Goal: Book appointment/travel/reservation

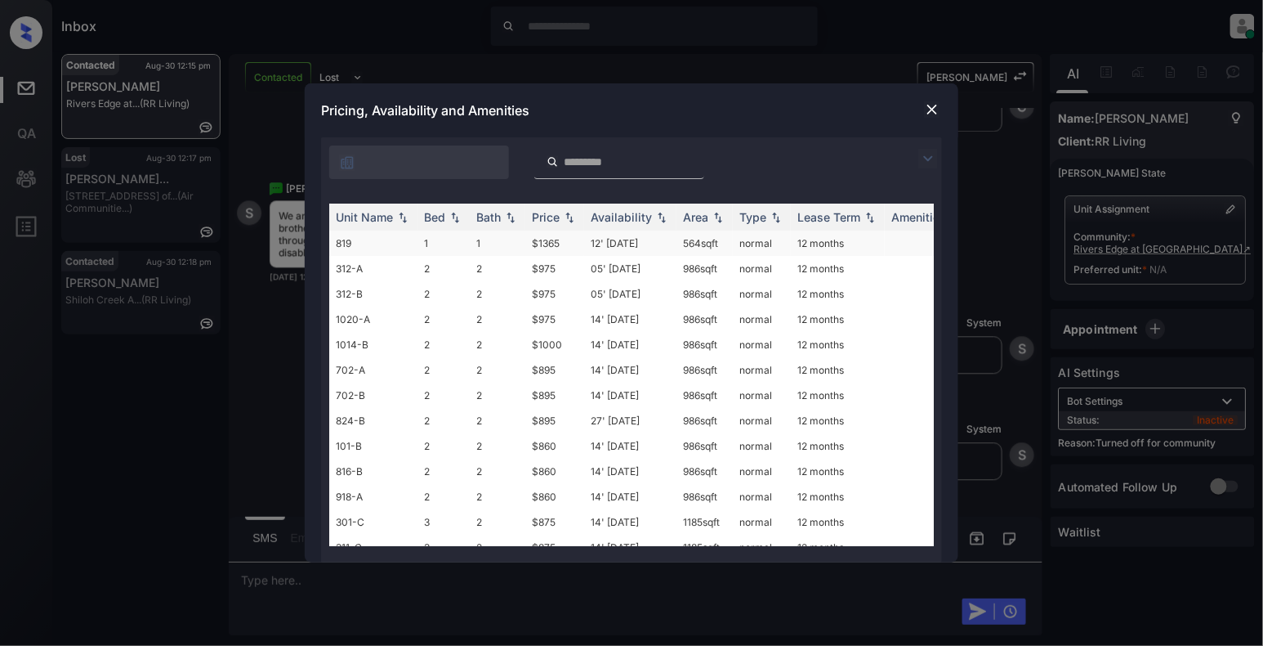
click at [386, 237] on td "819" at bounding box center [373, 242] width 88 height 25
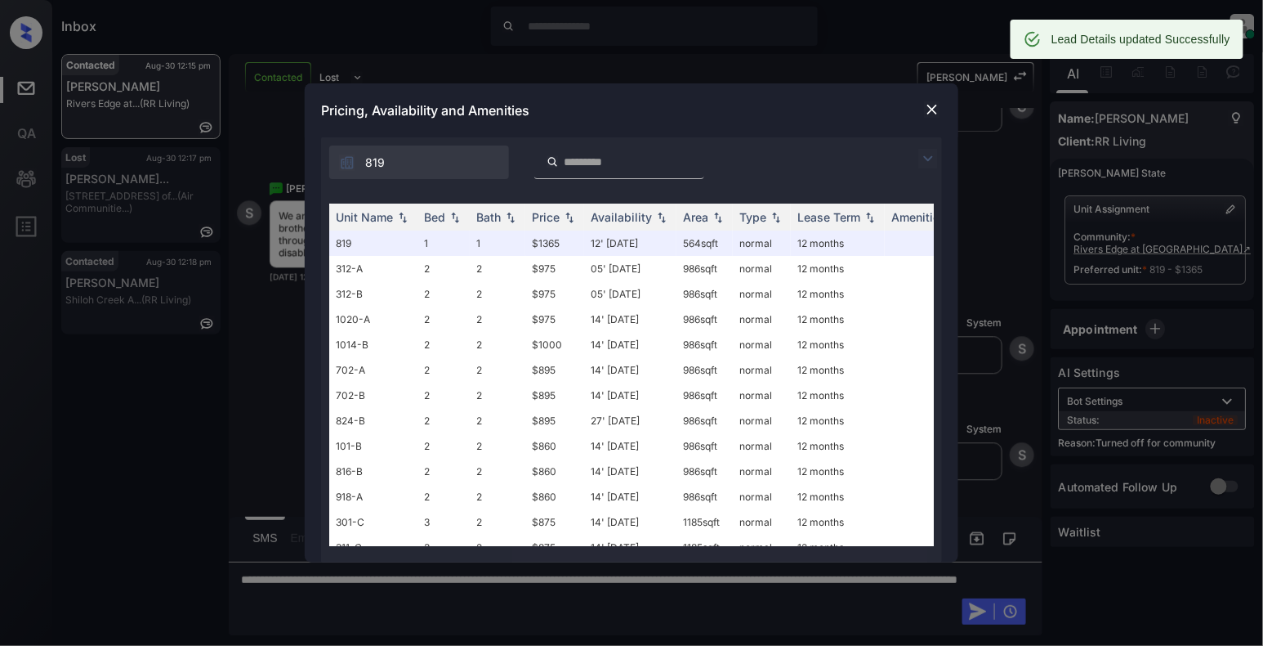
click at [927, 111] on img at bounding box center [932, 109] width 16 height 16
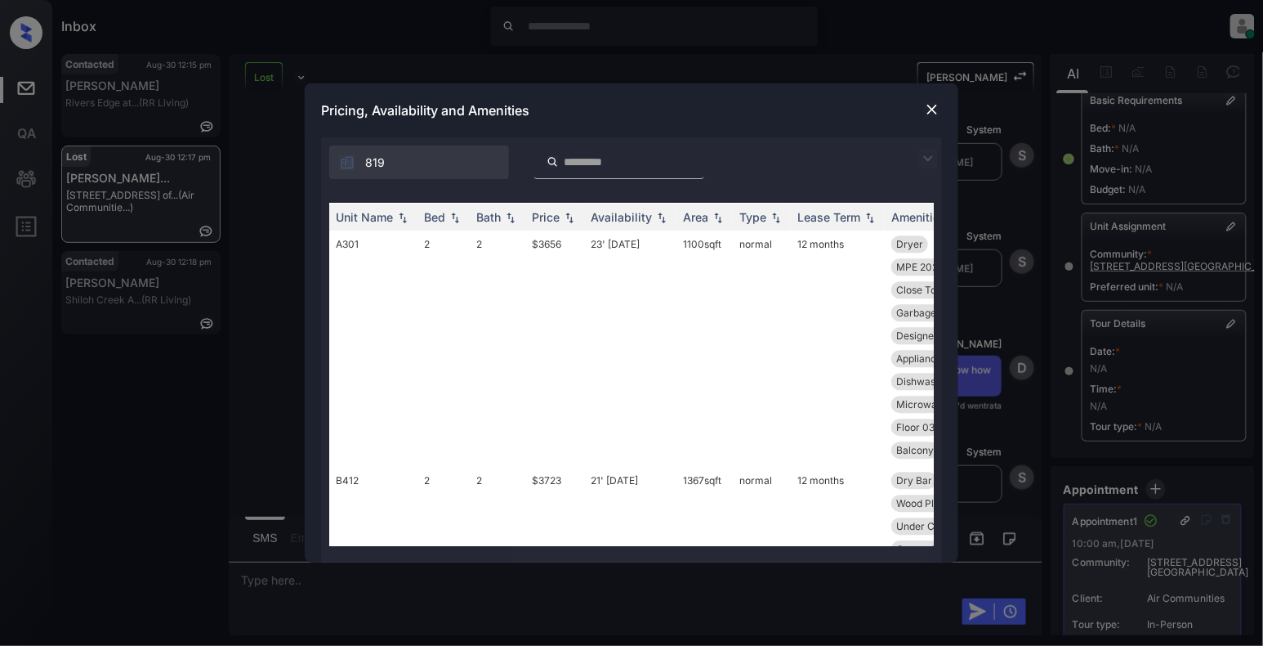
scroll to position [4903, 0]
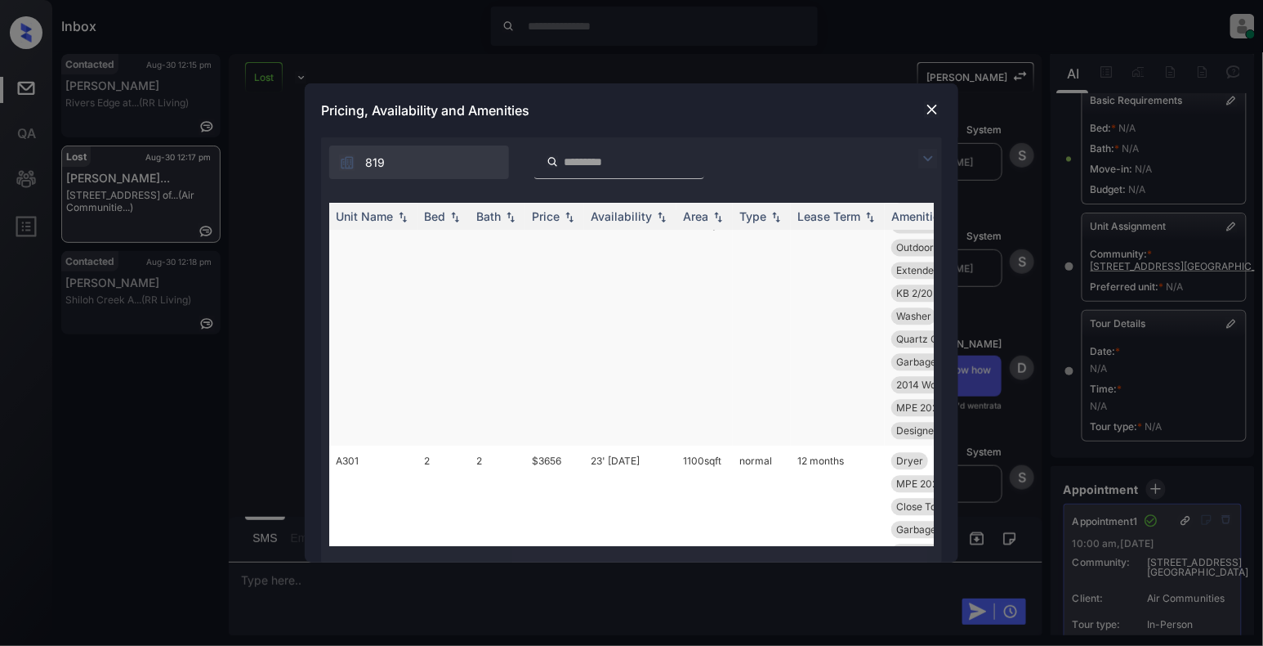
click at [360, 279] on td "B124" at bounding box center [373, 328] width 88 height 236
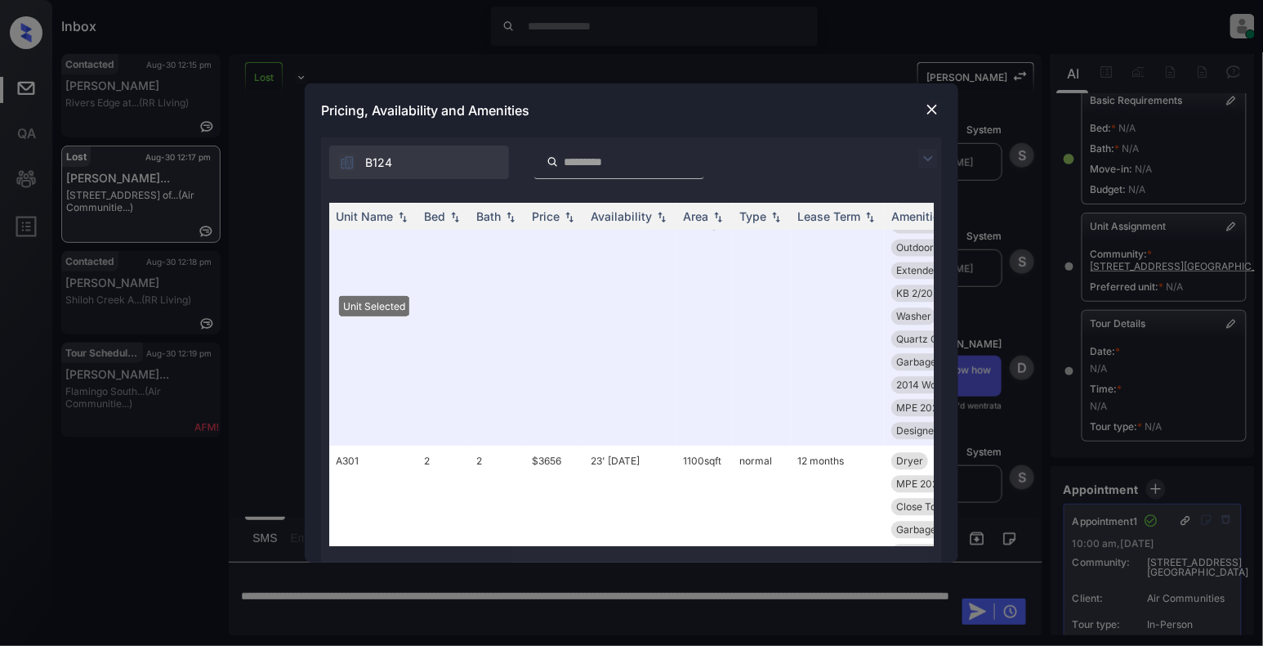
click at [930, 111] on img at bounding box center [932, 109] width 16 height 16
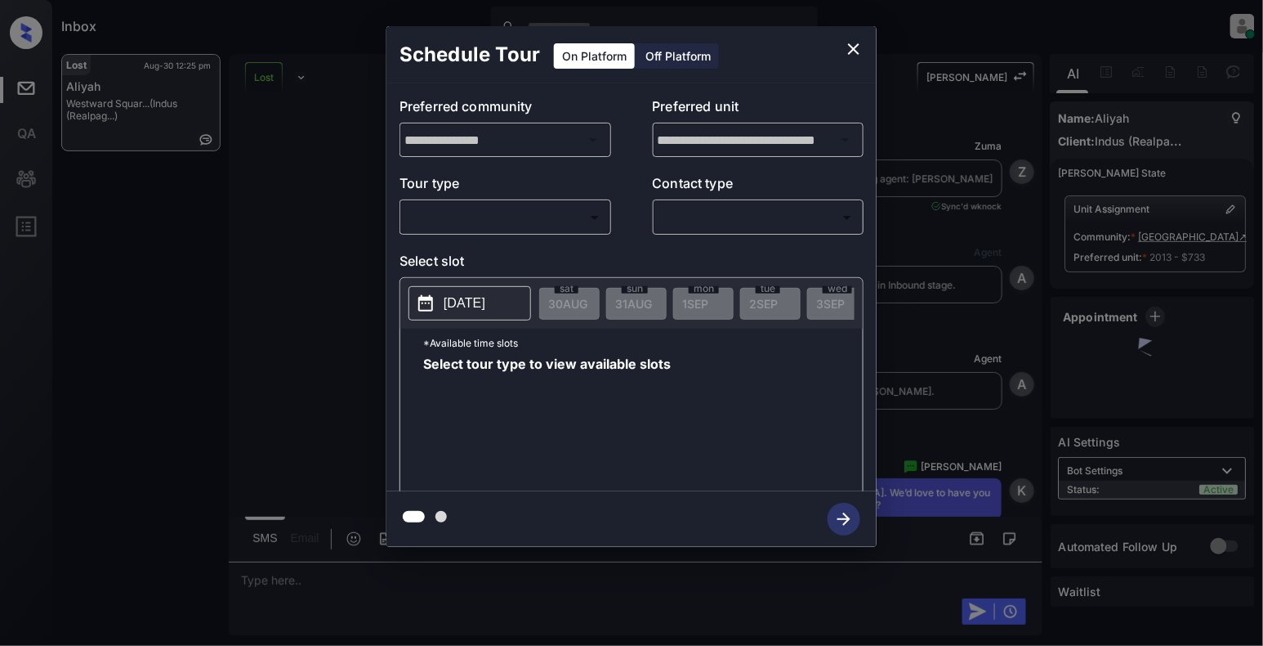
scroll to position [6734, 0]
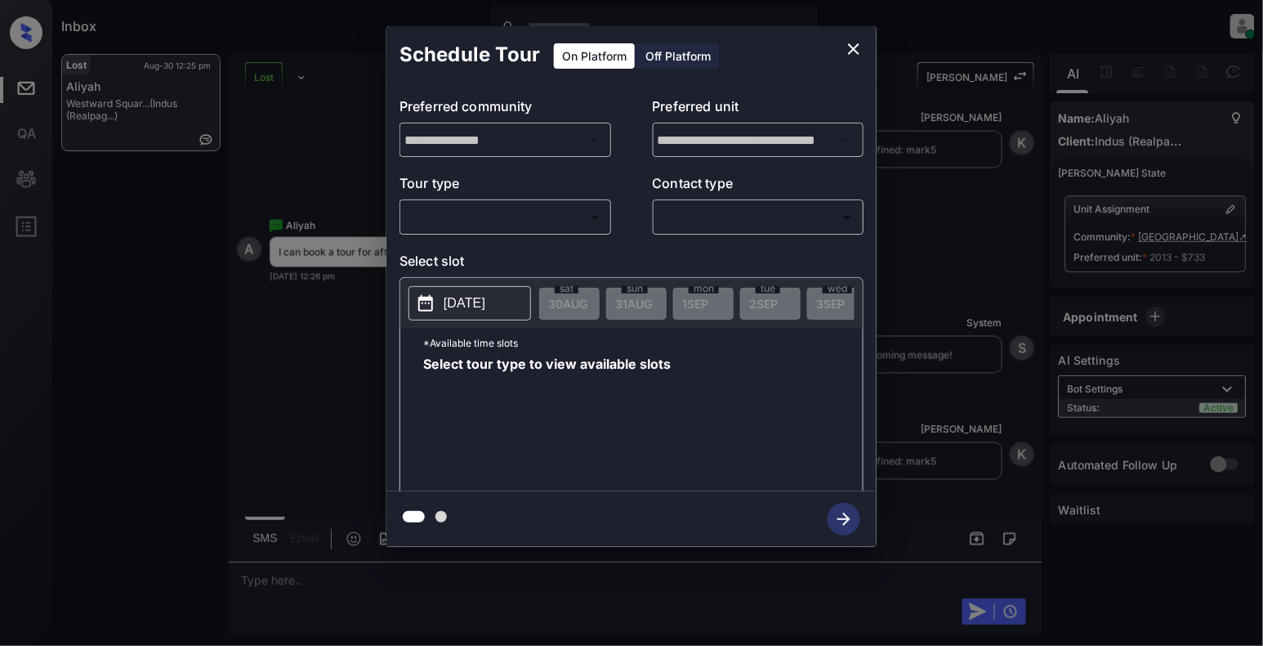
click at [439, 216] on body "Inbox Cynthia Montañez Online Set yourself offline Set yourself on break Profil…" at bounding box center [631, 323] width 1263 height 646
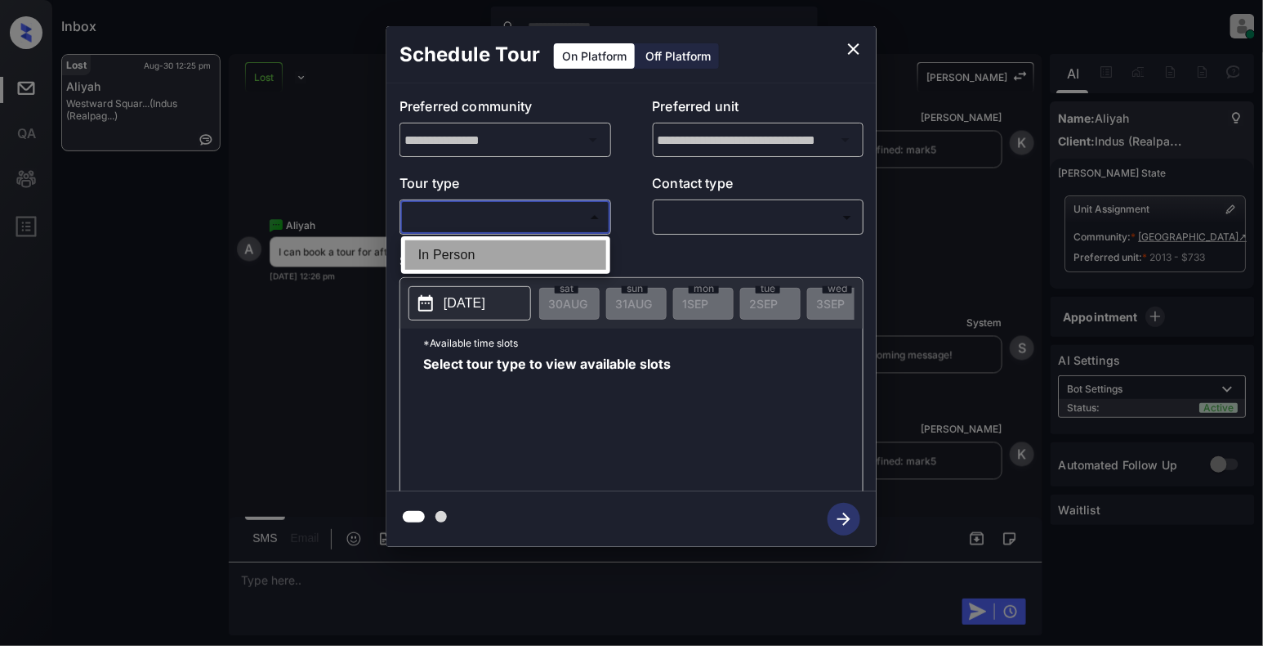
click at [445, 263] on li "In Person" at bounding box center [505, 254] width 201 height 29
type input "********"
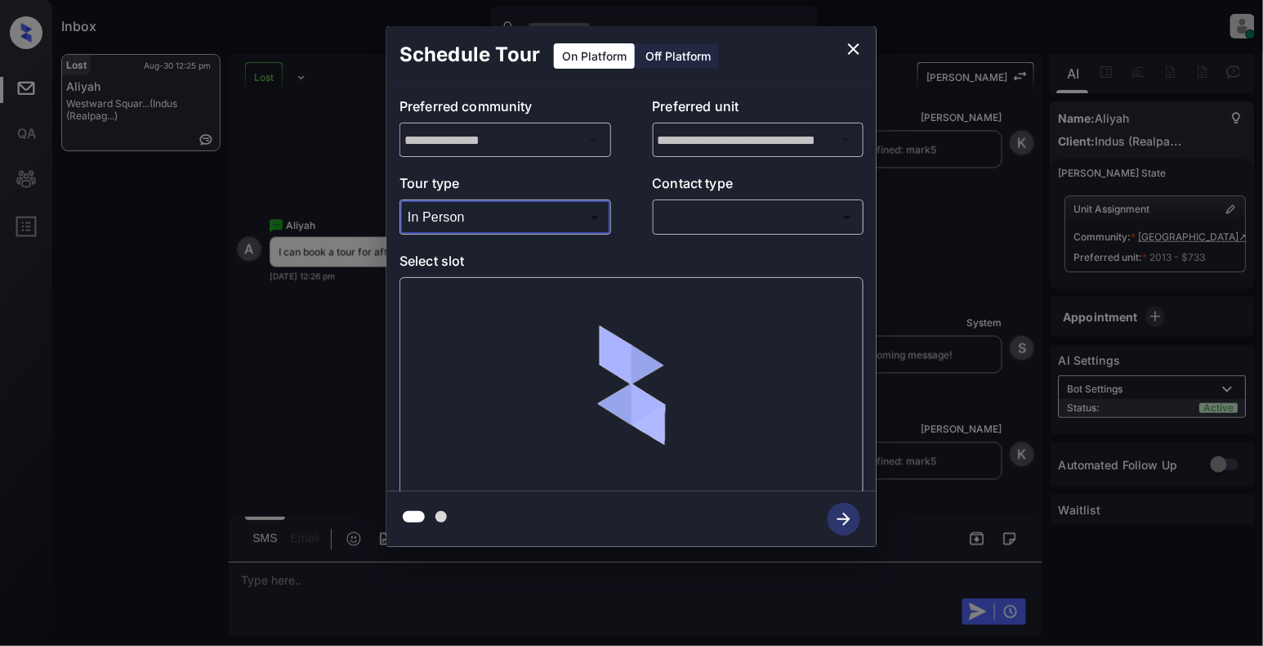
click at [730, 230] on body "Inbox Cynthia Montañez Online Set yourself offline Set yourself on break Profil…" at bounding box center [631, 323] width 1263 height 646
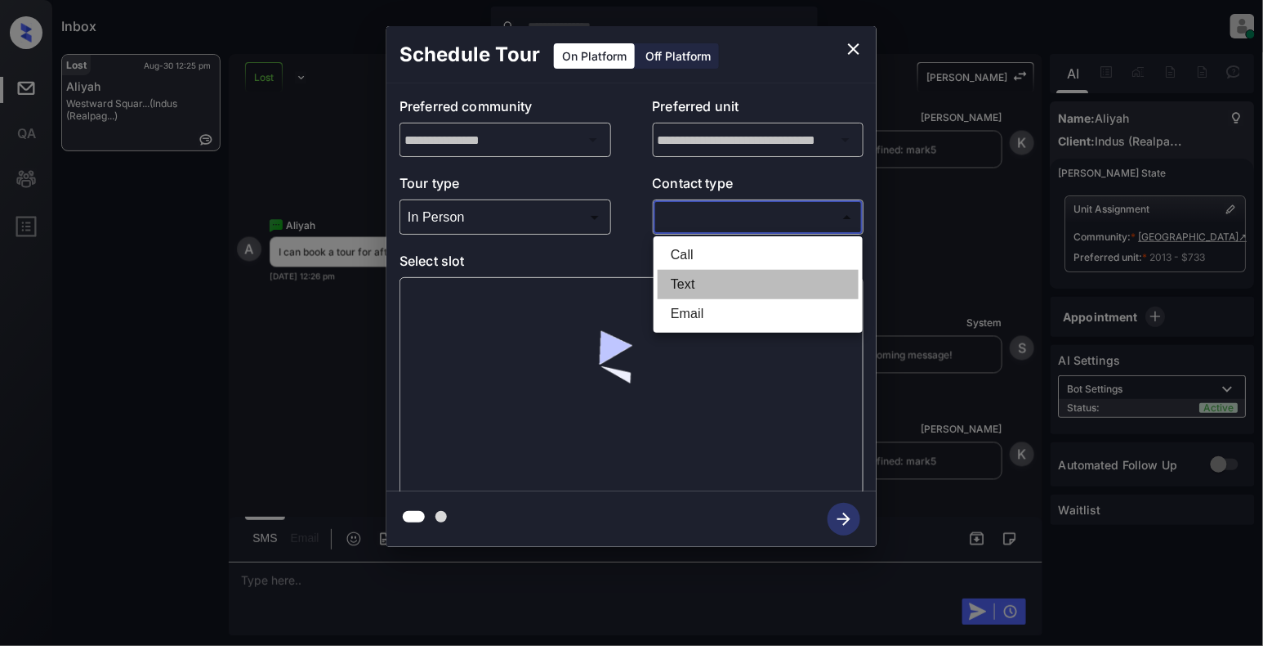
click at [708, 279] on li "Text" at bounding box center [758, 284] width 201 height 29
type input "****"
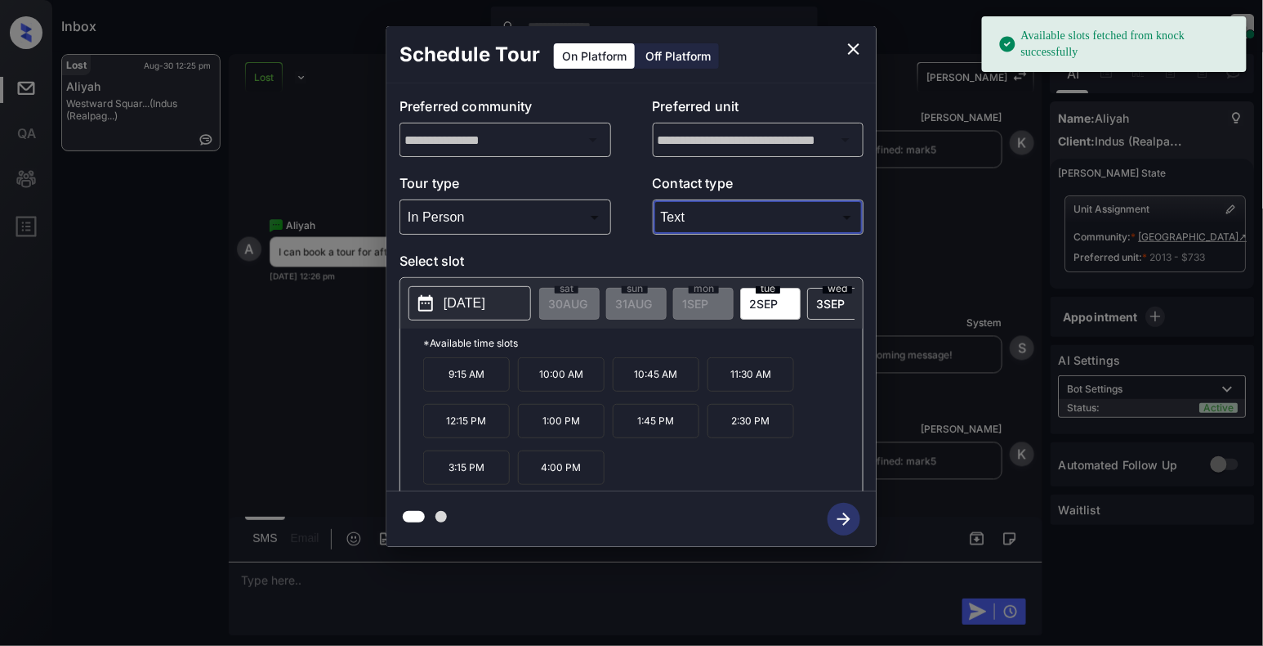
click at [482, 288] on button "[DATE]" at bounding box center [470, 303] width 123 height 34
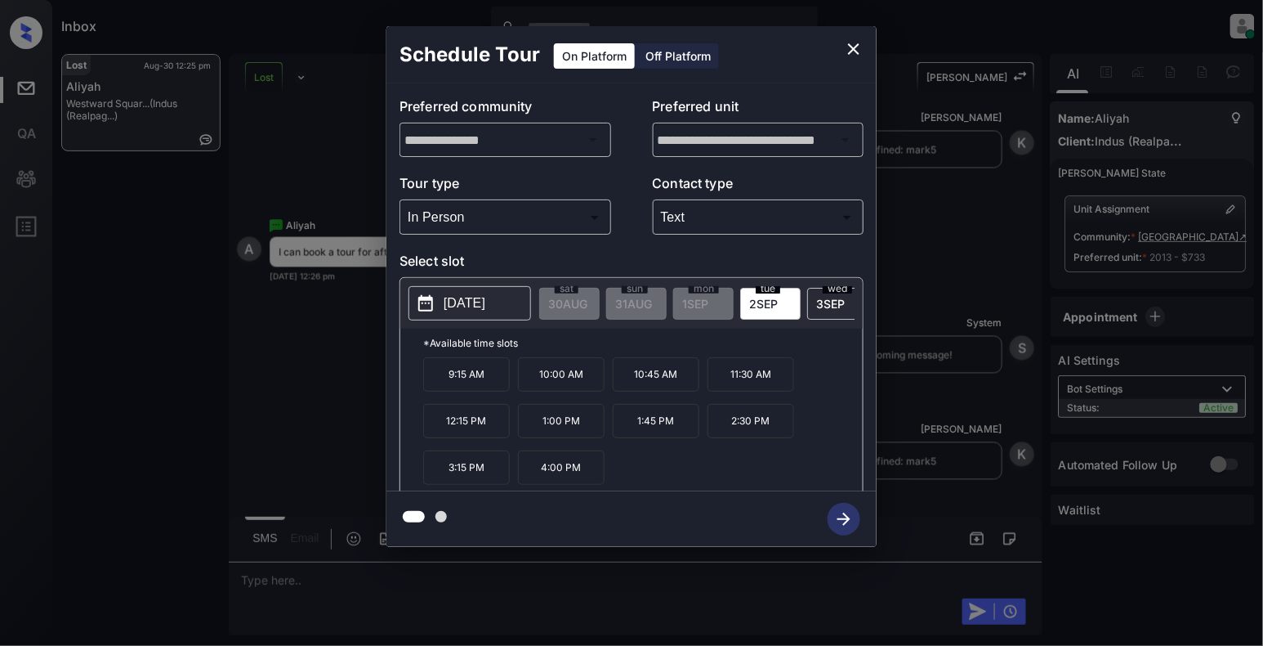
click at [485, 298] on p "2025-09-02" at bounding box center [465, 303] width 42 height 20
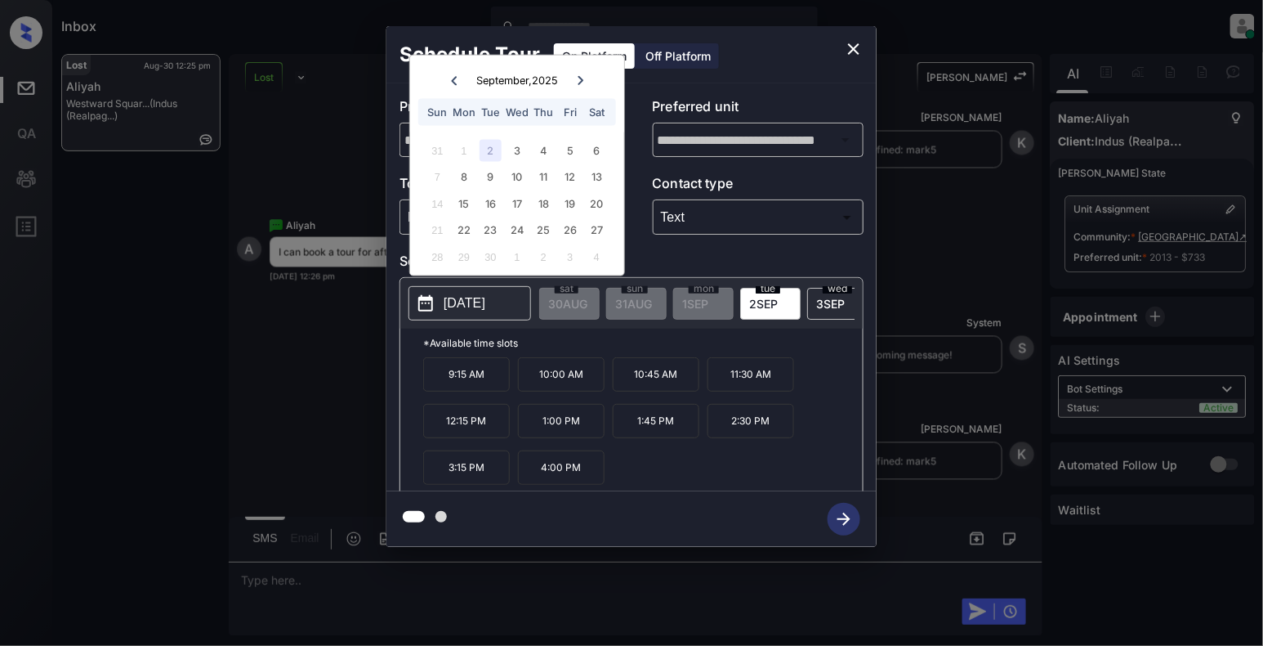
click at [485, 298] on p "2025-09-02" at bounding box center [465, 303] width 42 height 20
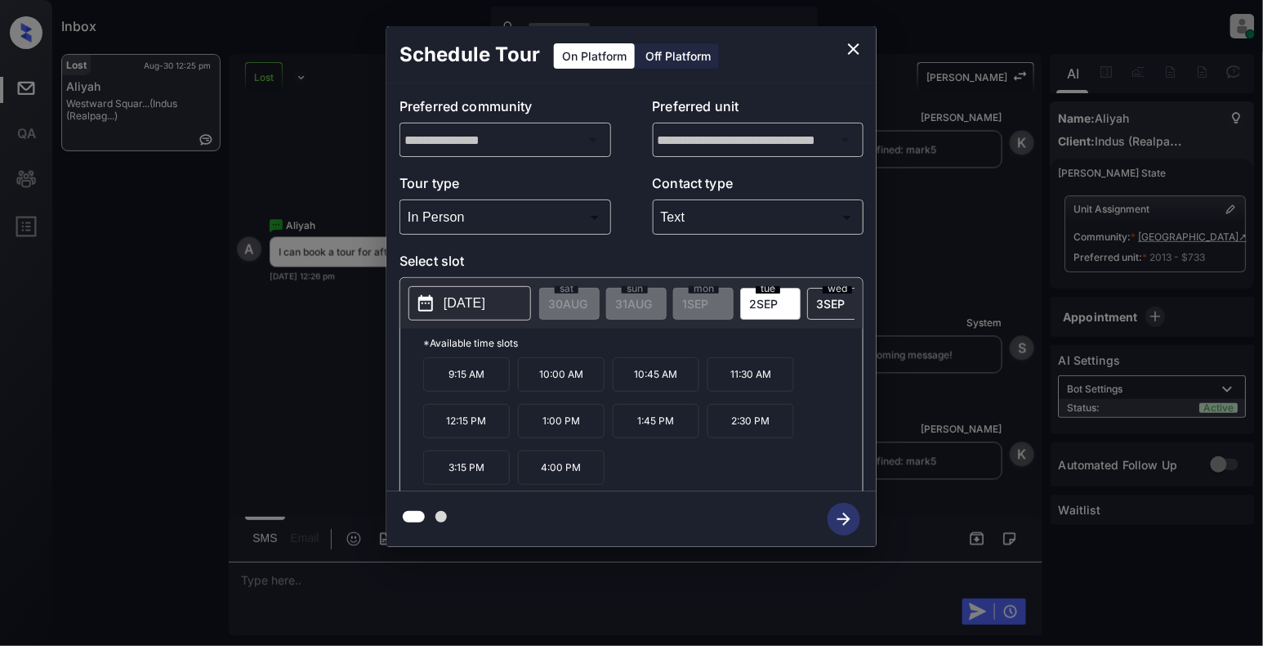
drag, startPoint x: 821, startPoint y: 63, endPoint x: 831, endPoint y: 57, distance: 11.4
click at [822, 62] on div "Schedule Tour On Platform Off Platform" at bounding box center [631, 54] width 490 height 57
click at [850, 49] on icon "close" at bounding box center [854, 49] width 20 height 20
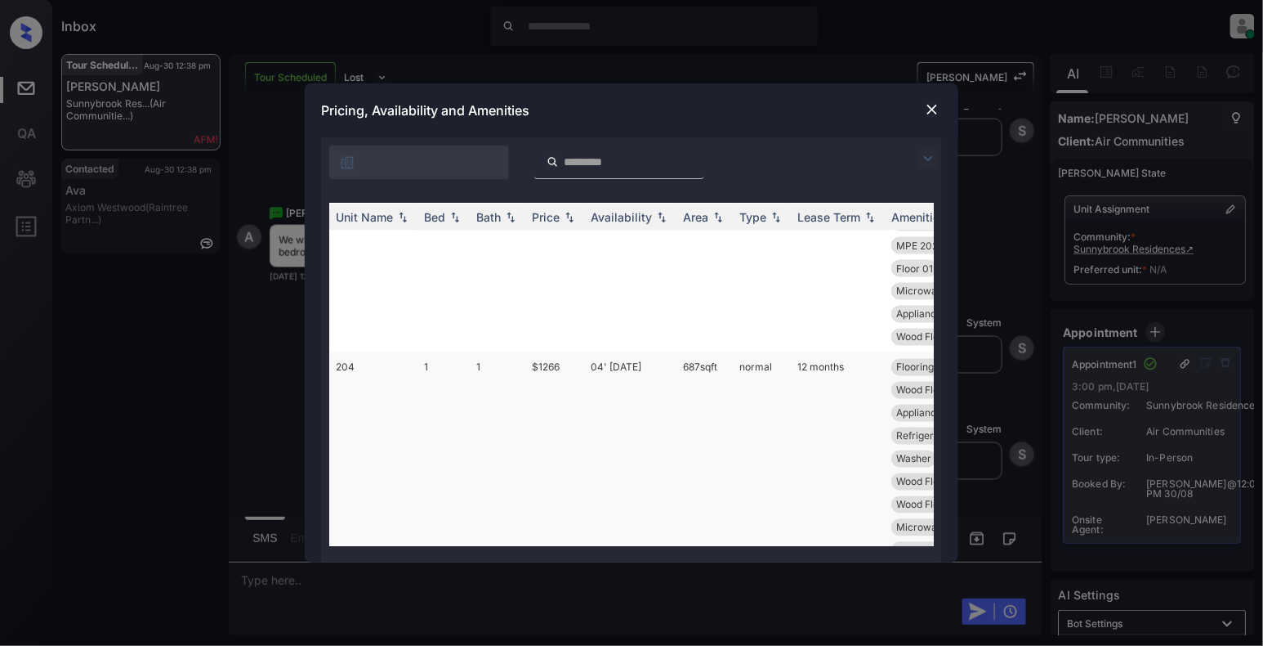
scroll to position [871, 0]
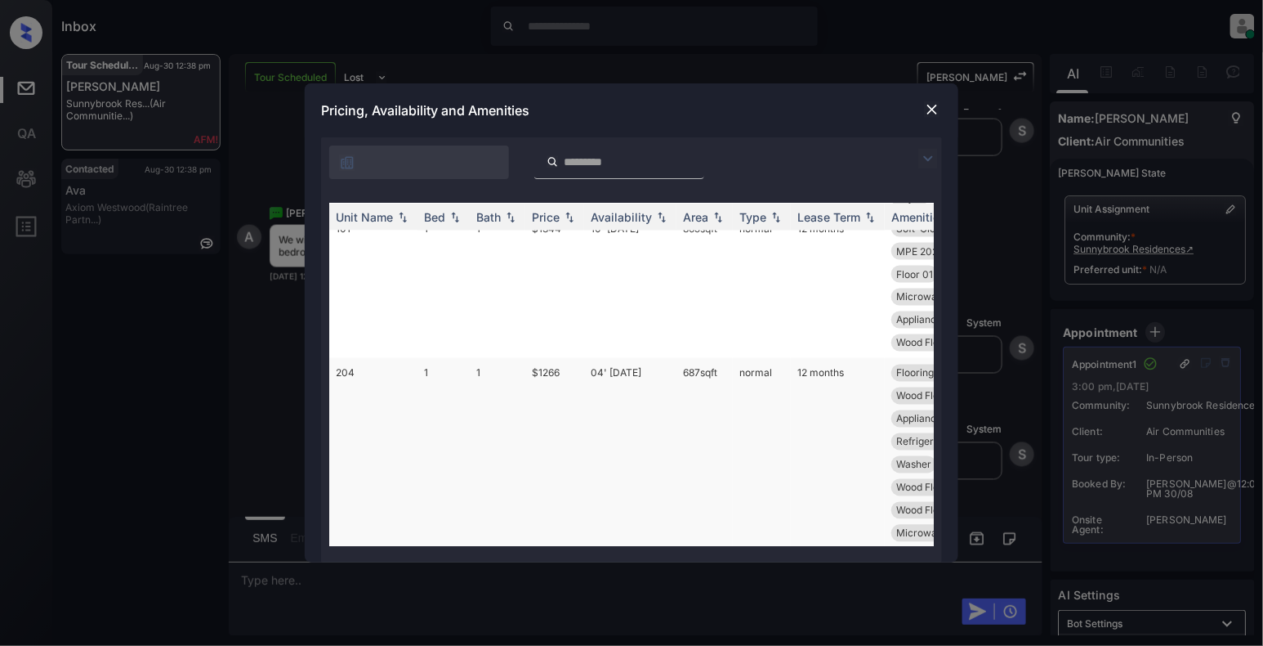
click at [369, 358] on td "101" at bounding box center [373, 285] width 88 height 145
click at [345, 358] on td "101" at bounding box center [373, 285] width 88 height 145
click at [347, 358] on td "101" at bounding box center [373, 285] width 88 height 145
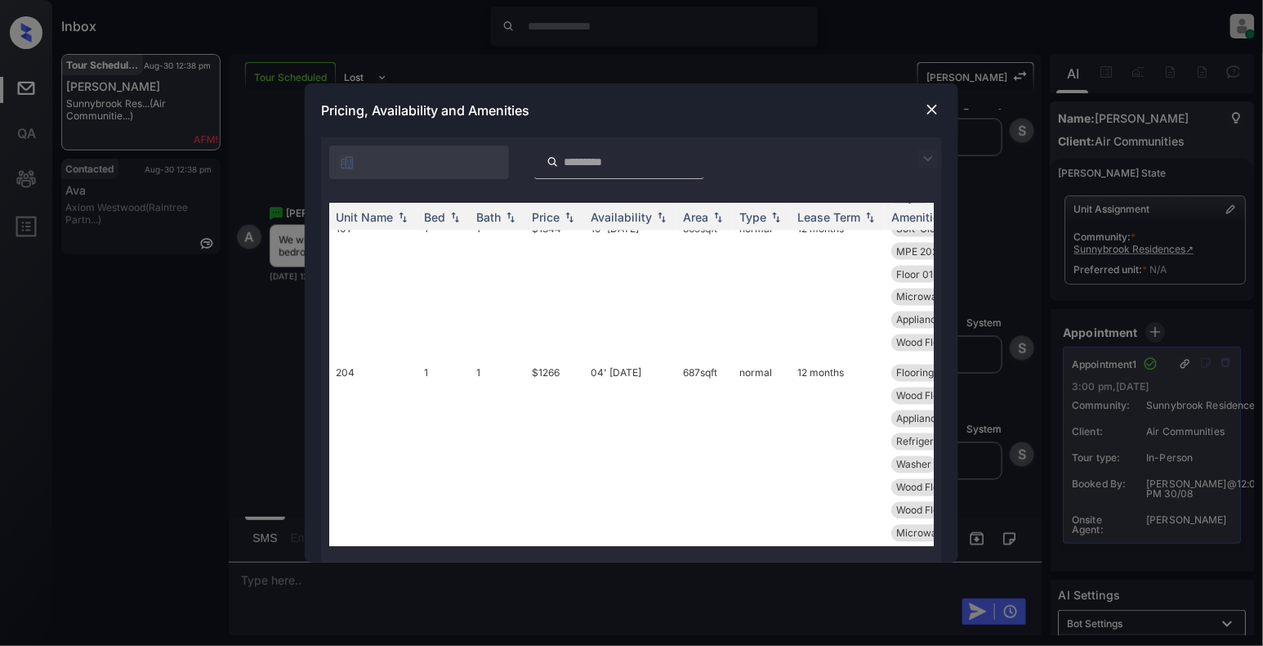
click at [347, 358] on td "101" at bounding box center [373, 285] width 88 height 145
click at [927, 108] on img at bounding box center [932, 109] width 16 height 16
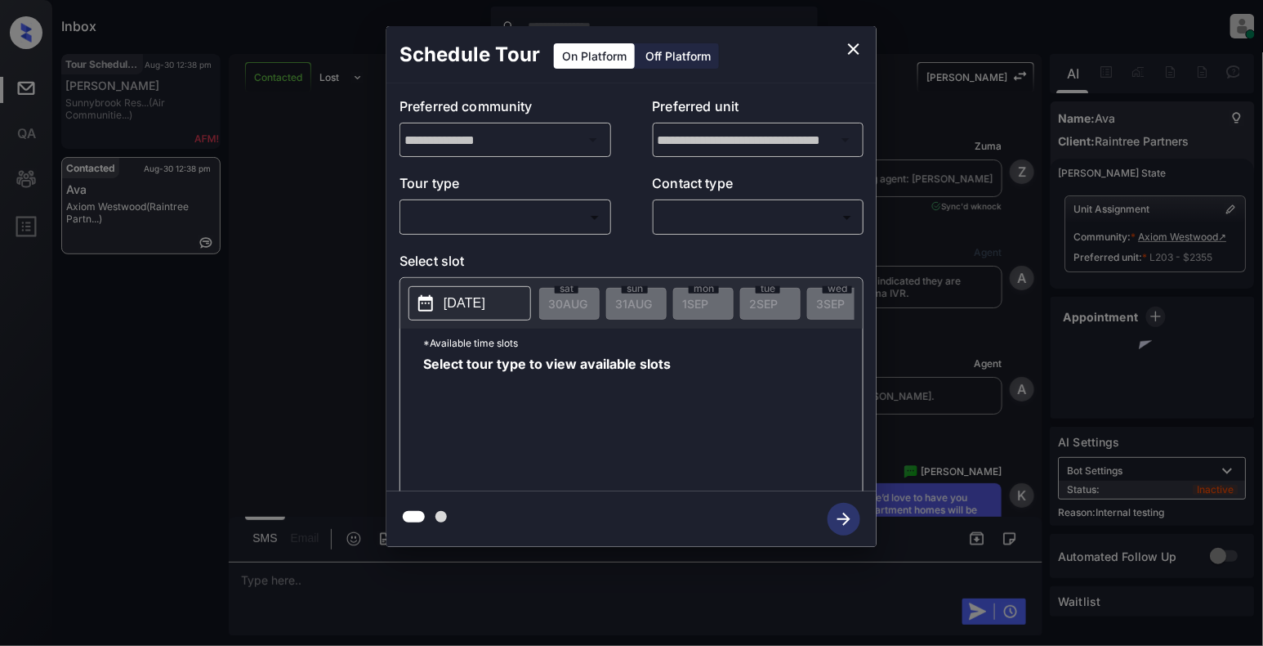
scroll to position [3090, 0]
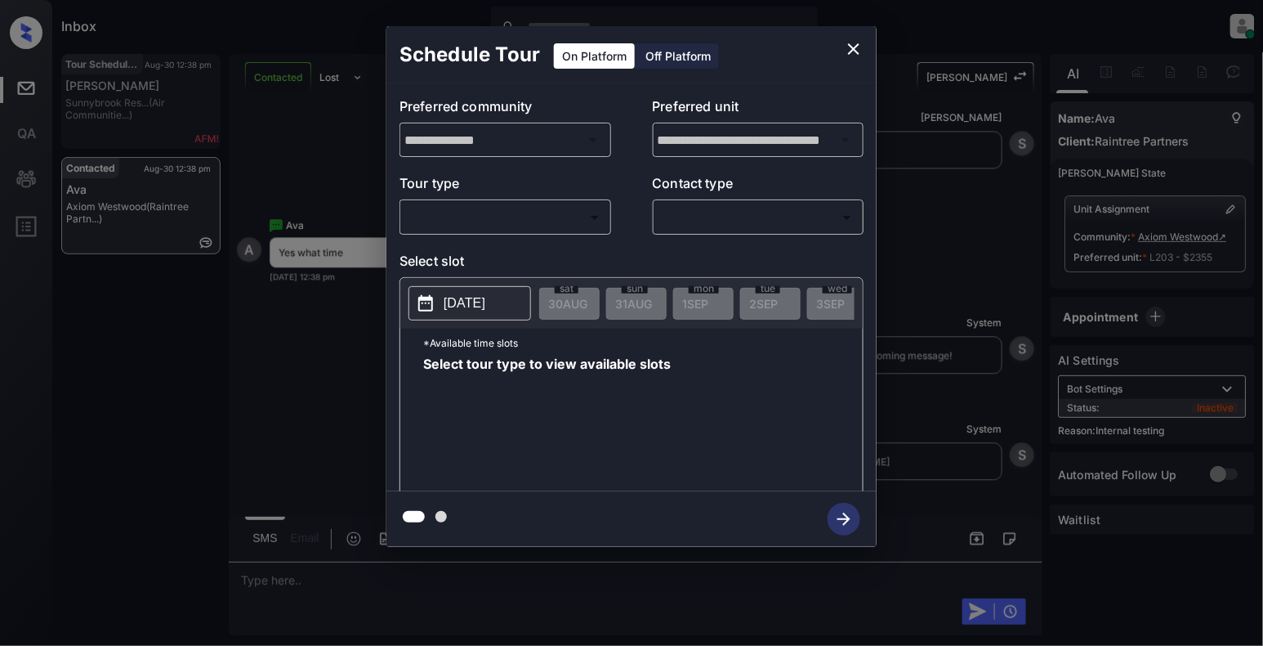
click at [477, 223] on body "Inbox [PERSON_NAME] Online Set yourself offline Set yourself on break Profile S…" at bounding box center [631, 323] width 1263 height 646
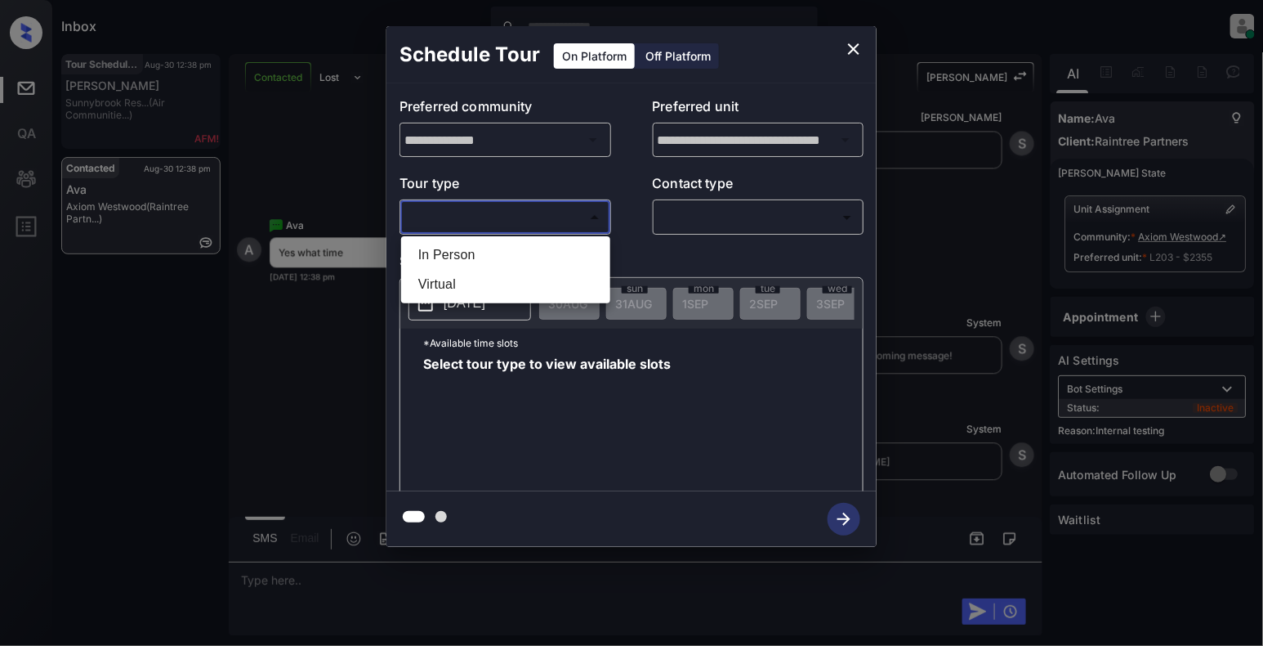
click at [453, 240] on li "In Person" at bounding box center [505, 254] width 201 height 29
type input "********"
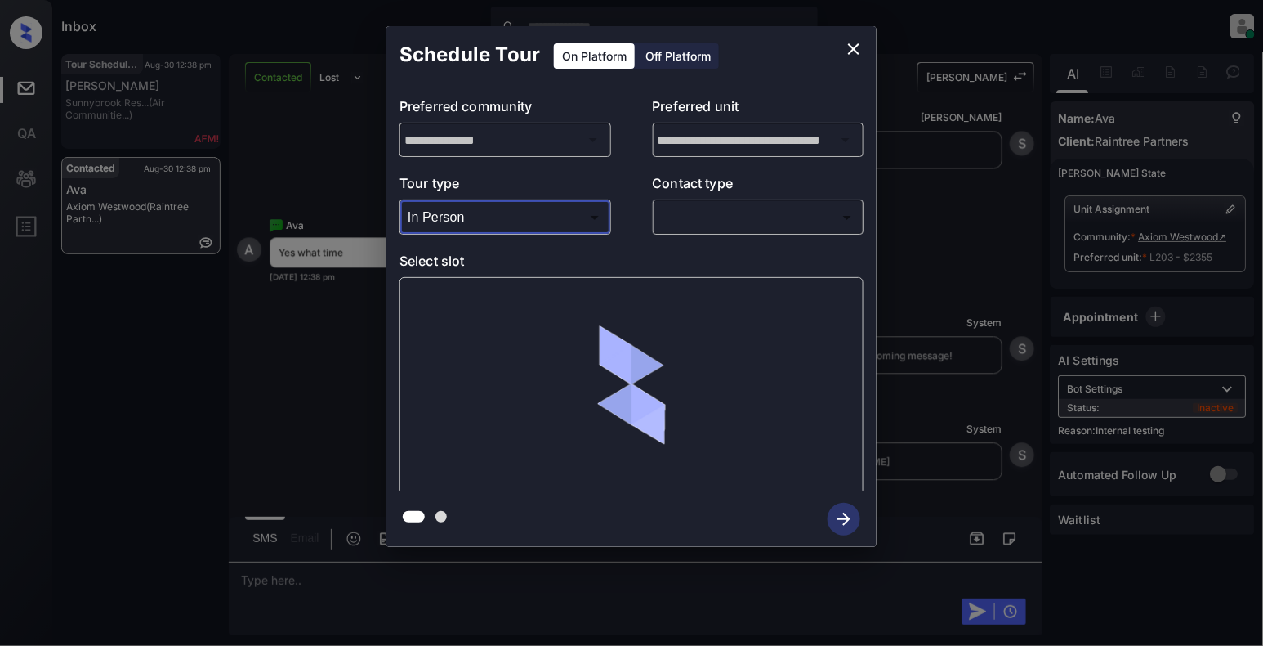
click at [721, 217] on body "Inbox [PERSON_NAME] Online Set yourself offline Set yourself on break Profile S…" at bounding box center [631, 323] width 1263 height 646
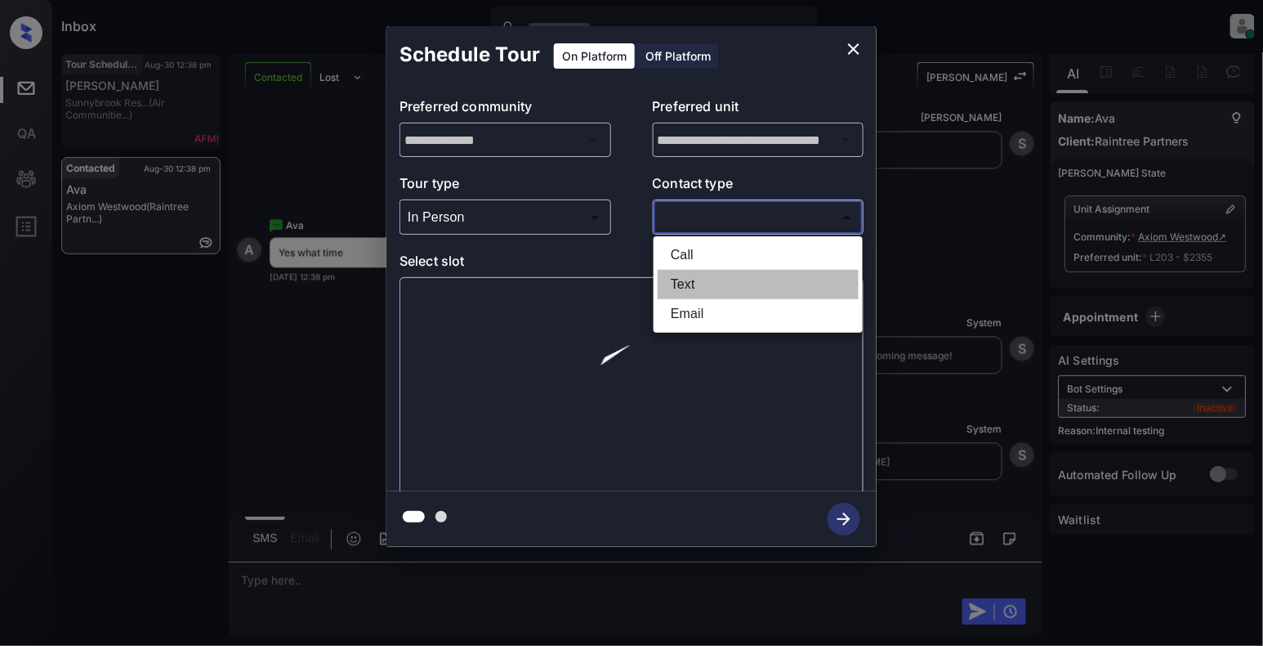
click at [690, 294] on li "Text" at bounding box center [758, 284] width 201 height 29
type input "****"
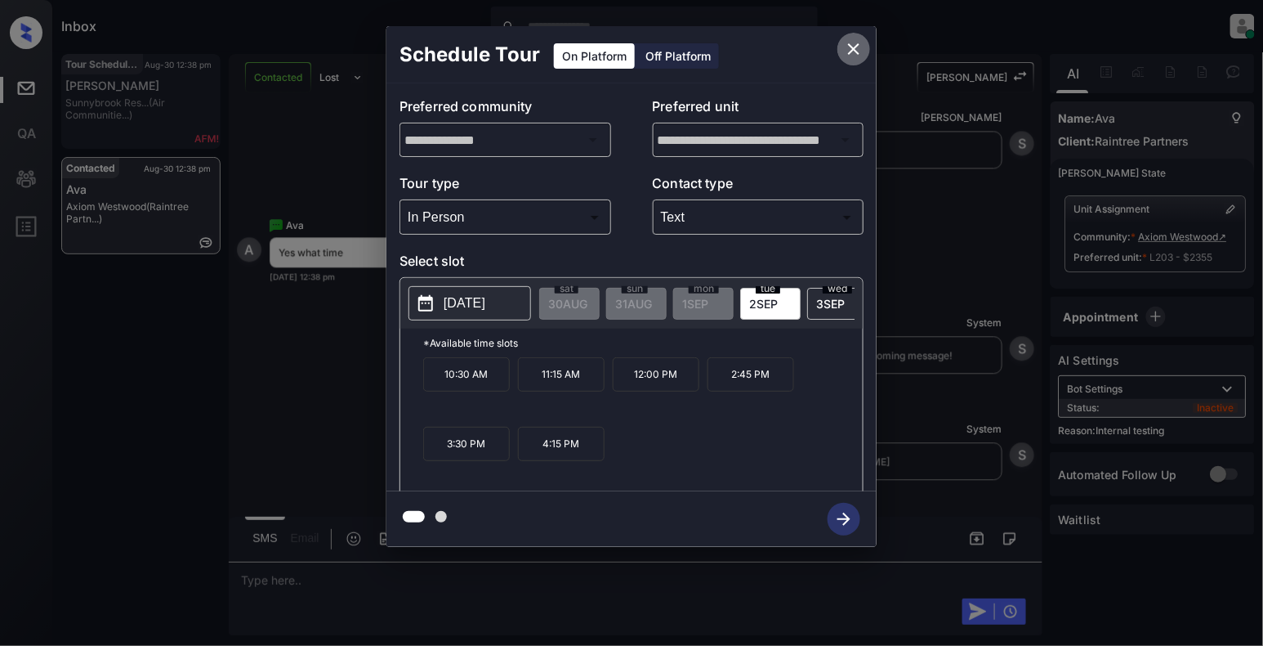
click at [853, 50] on icon "close" at bounding box center [853, 48] width 11 height 11
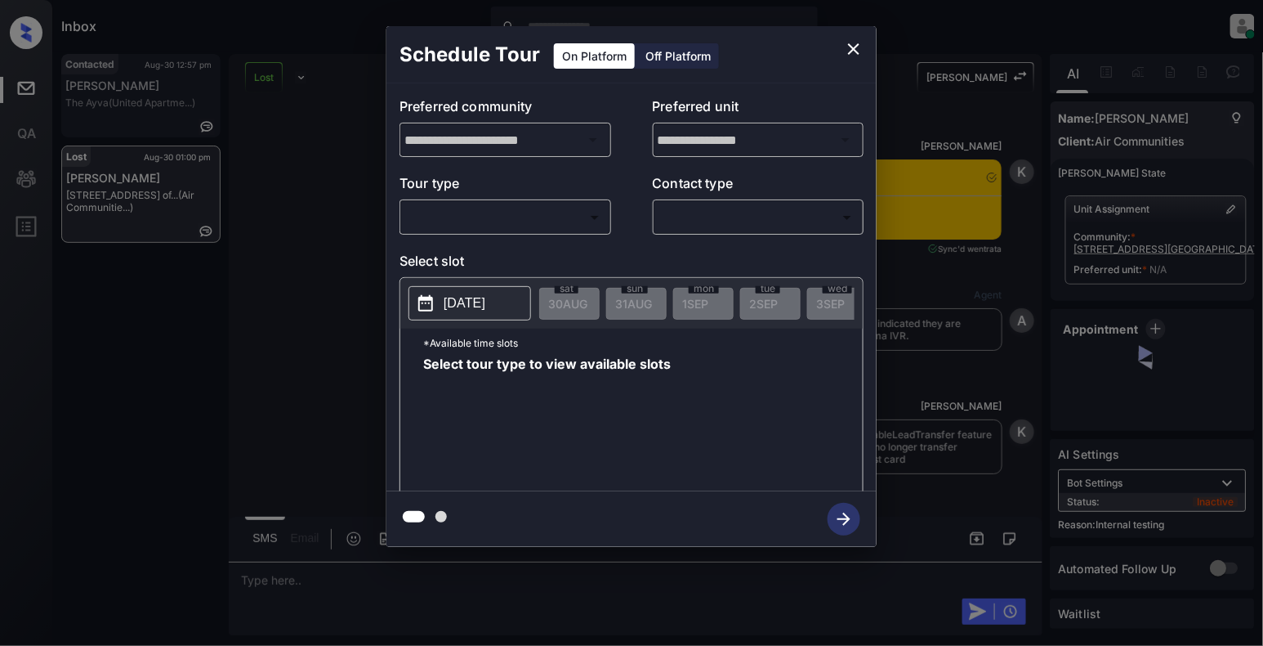
scroll to position [8297, 0]
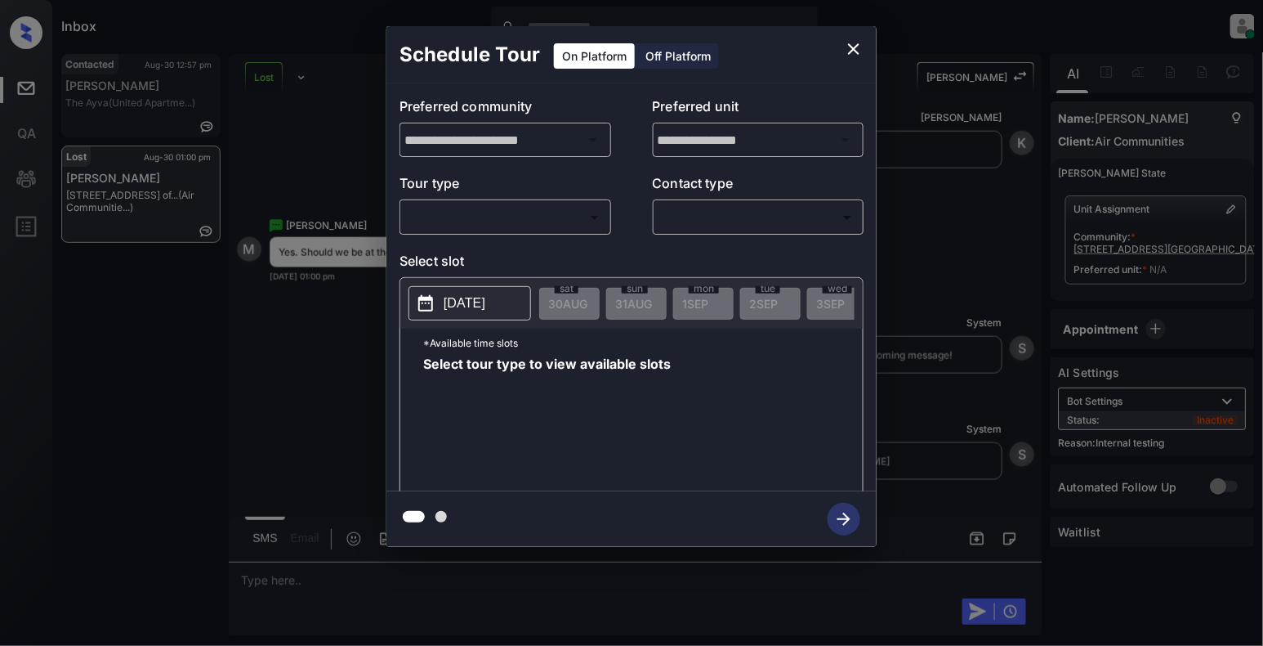
click at [860, 46] on icon "close" at bounding box center [854, 49] width 20 height 20
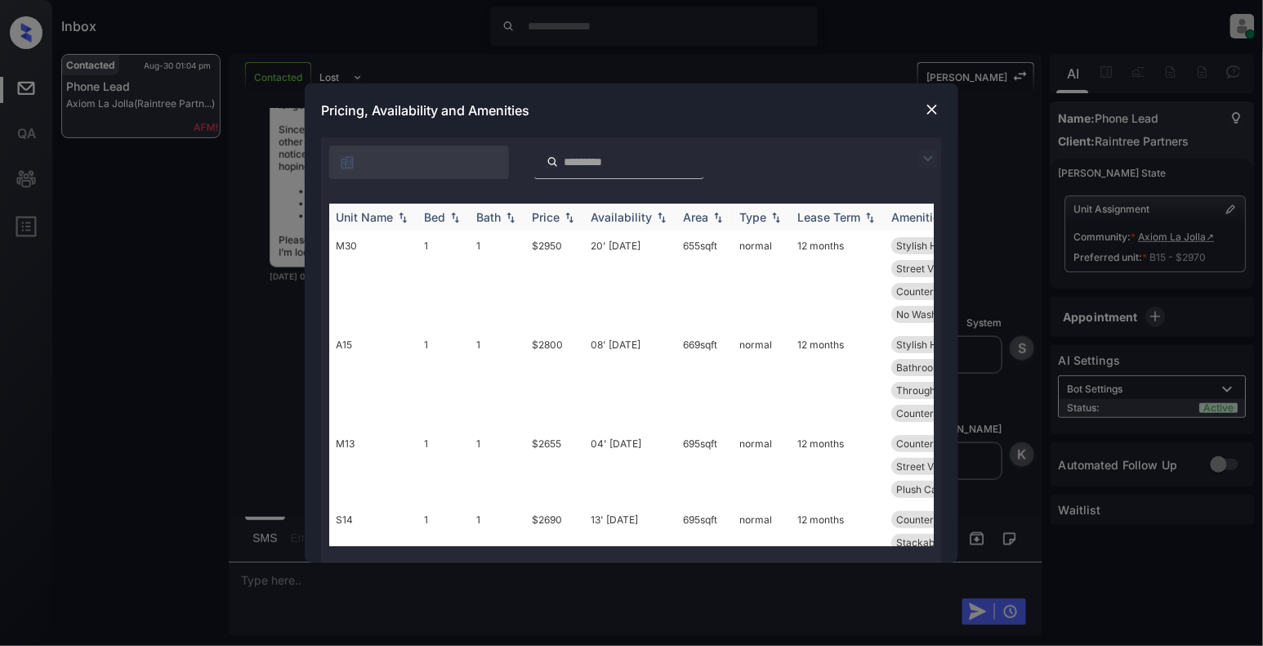
click at [458, 222] on img at bounding box center [455, 217] width 16 height 11
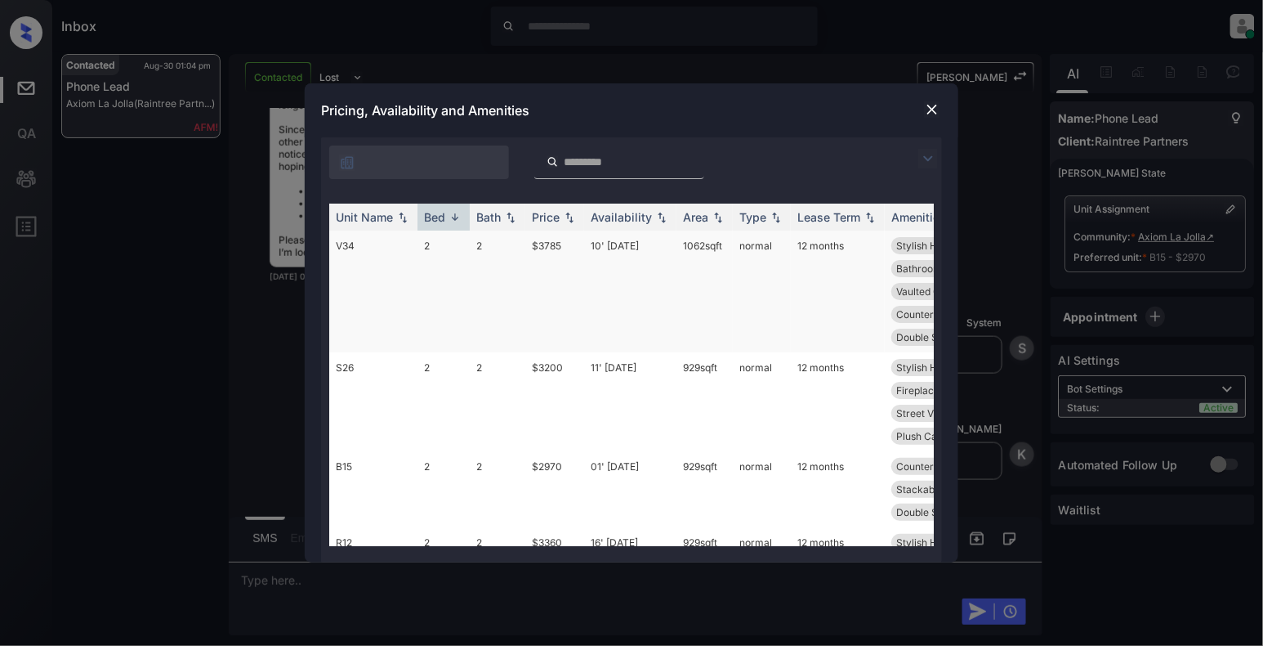
click at [562, 252] on td "$3785" at bounding box center [554, 291] width 59 height 122
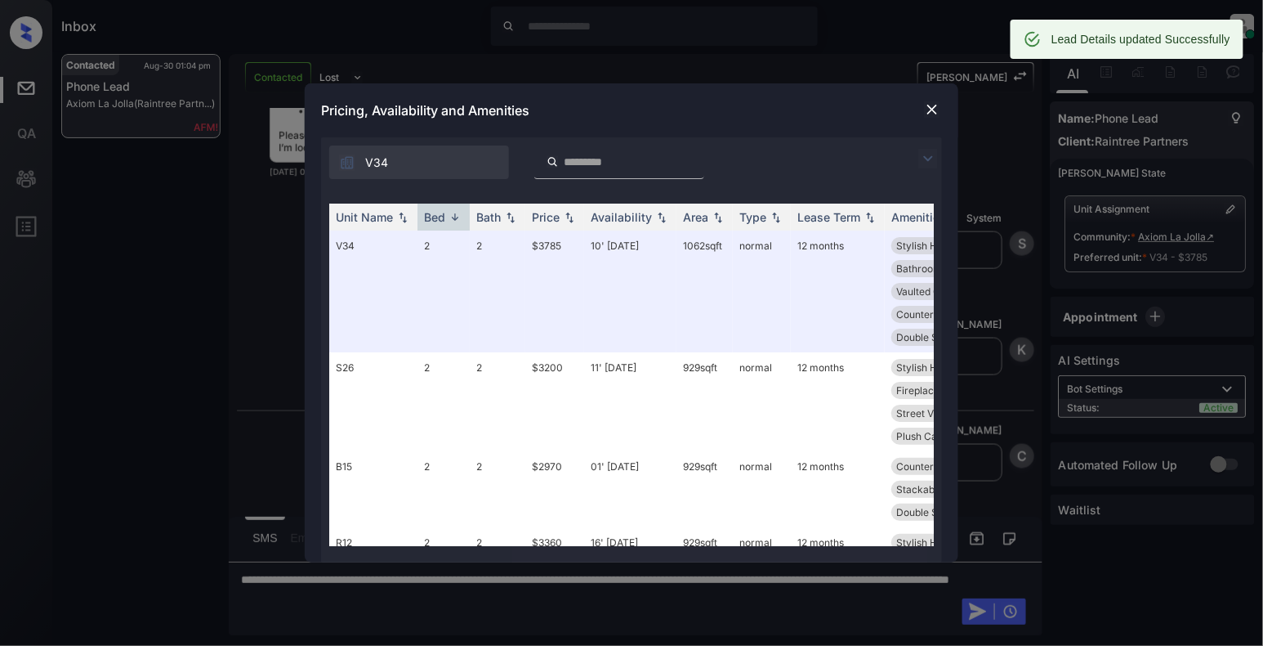
scroll to position [4541, 0]
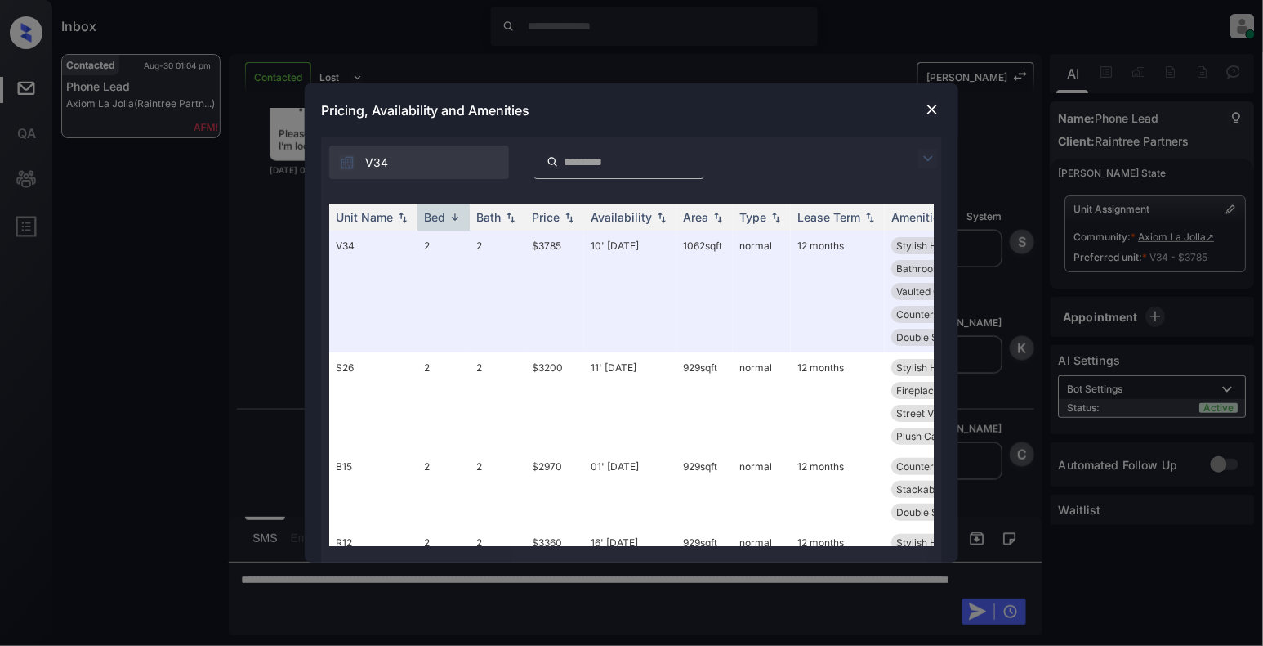
click at [932, 113] on img at bounding box center [932, 109] width 16 height 16
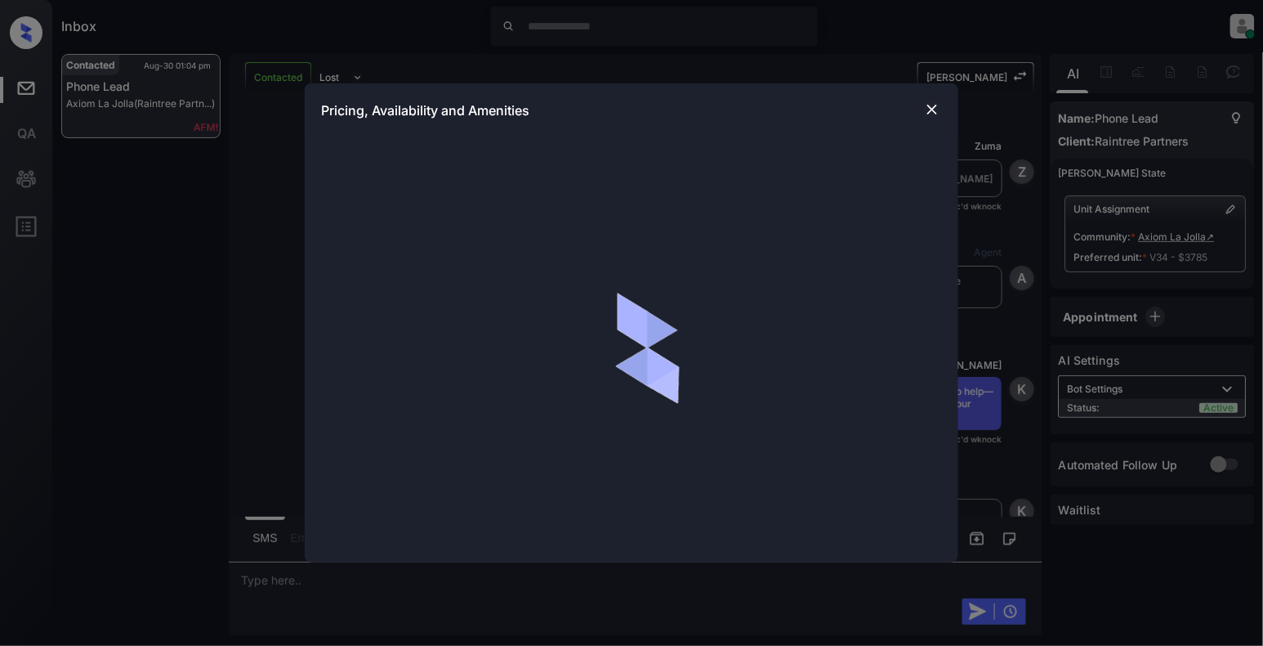
scroll to position [4323, 0]
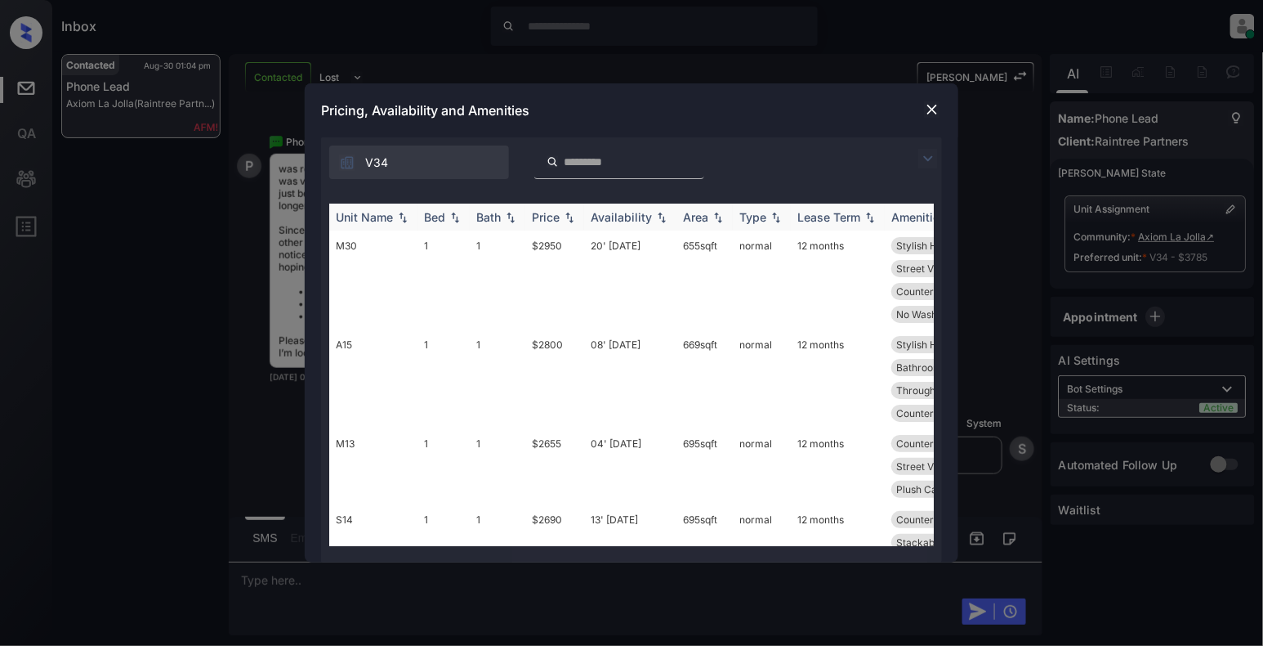
click at [453, 220] on img at bounding box center [455, 217] width 16 height 11
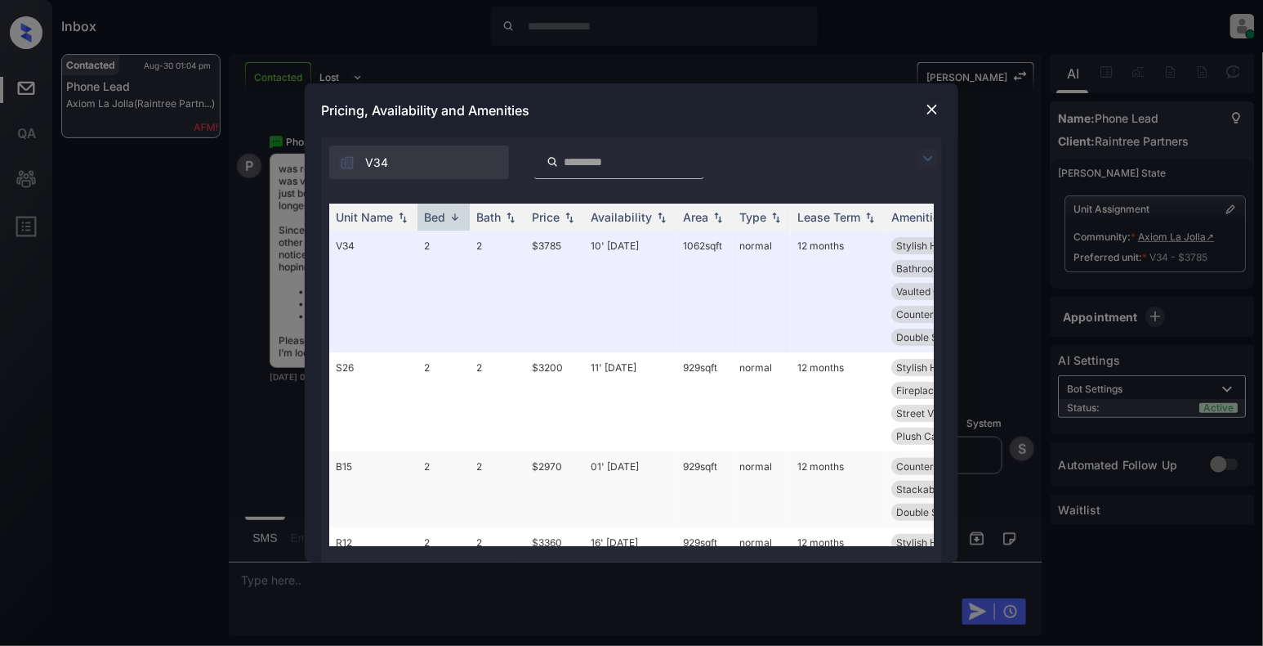
click at [392, 476] on td "B15" at bounding box center [373, 489] width 88 height 76
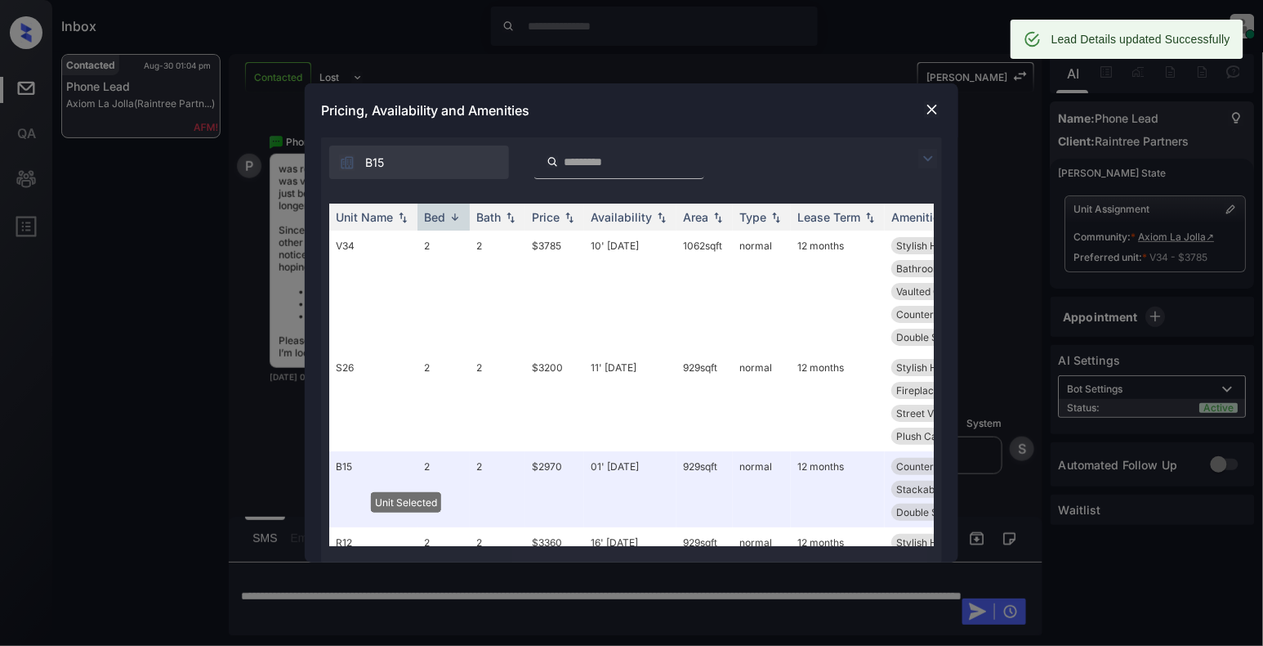
click at [936, 103] on img at bounding box center [932, 109] width 16 height 16
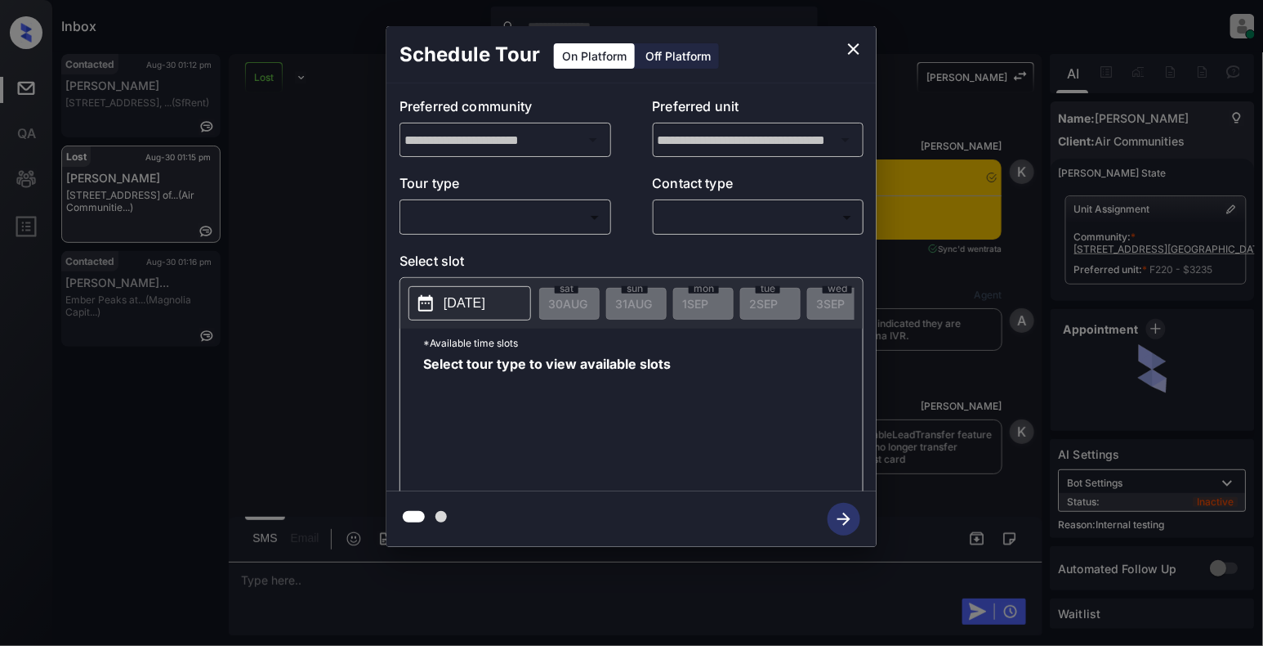
scroll to position [10297, 0]
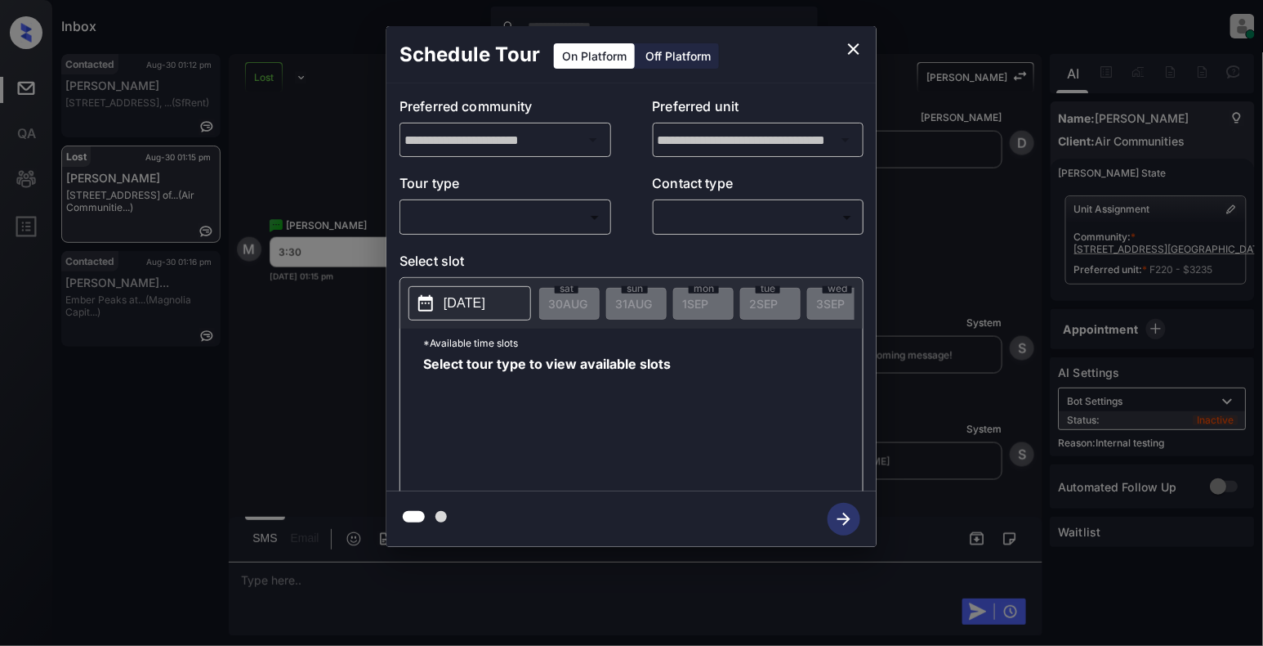
click at [477, 224] on body "Inbox Cynthia Montañez Online Set yourself offline Set yourself on break Profil…" at bounding box center [631, 323] width 1263 height 646
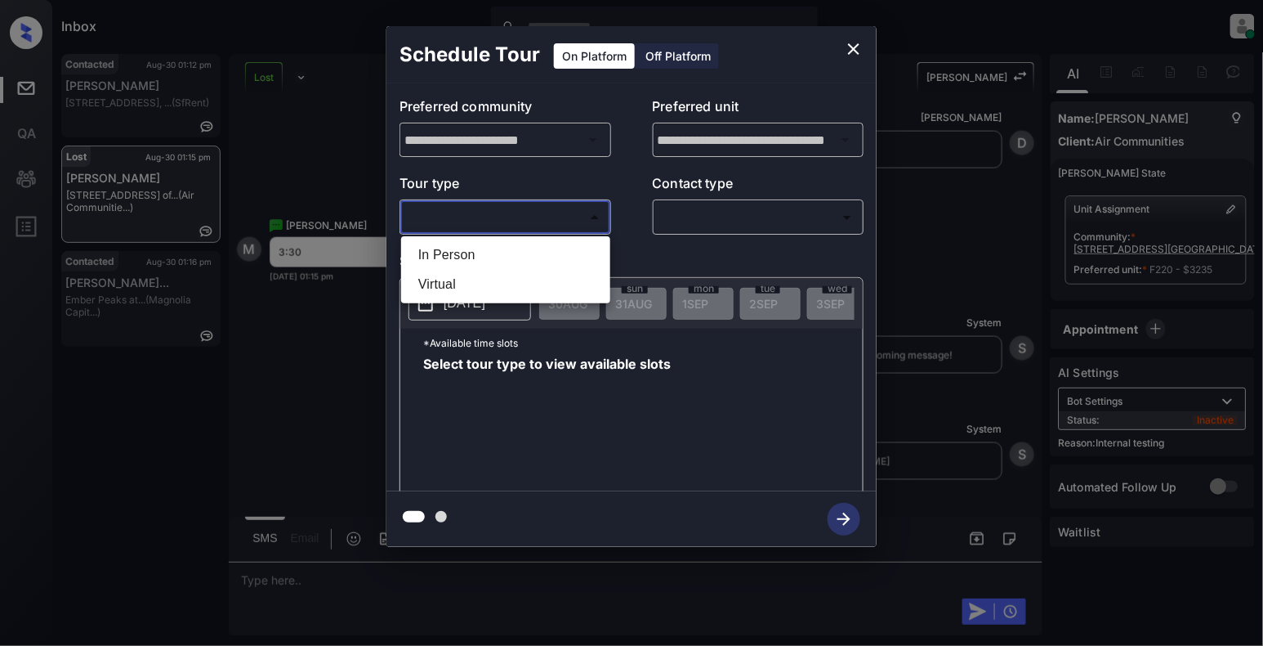
click at [461, 252] on li "In Person" at bounding box center [505, 254] width 201 height 29
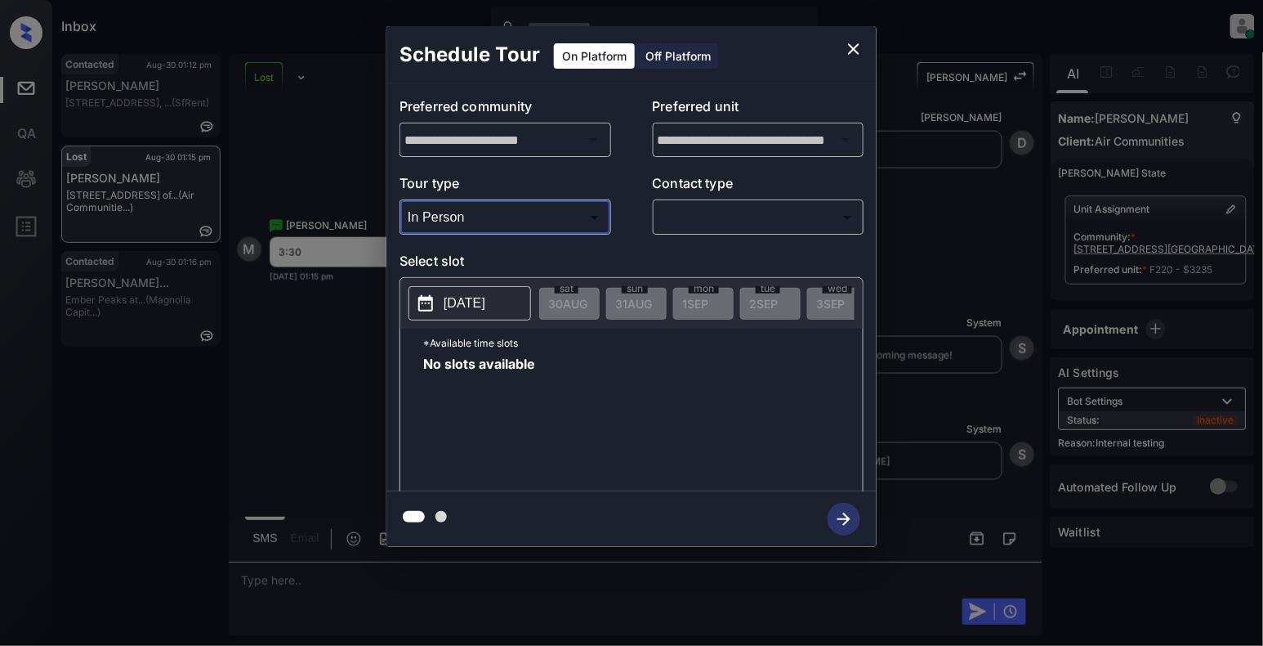
type input "********"
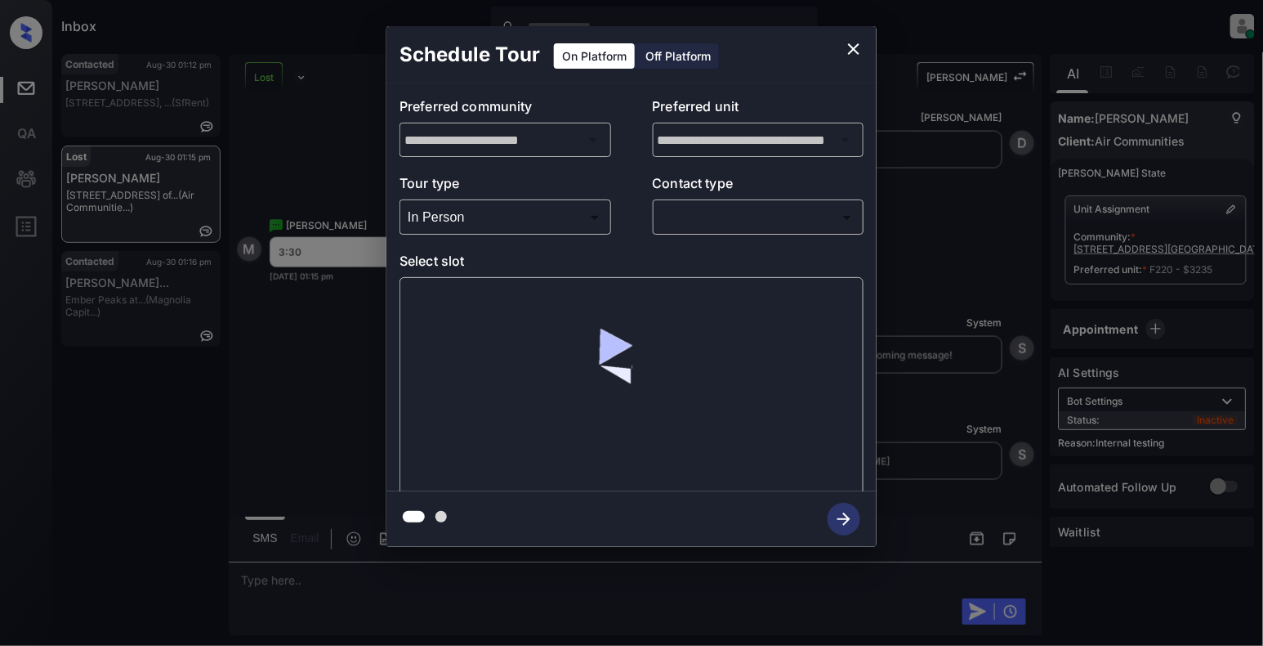
click at [742, 199] on div "Contact type ​ ​" at bounding box center [759, 203] width 212 height 61
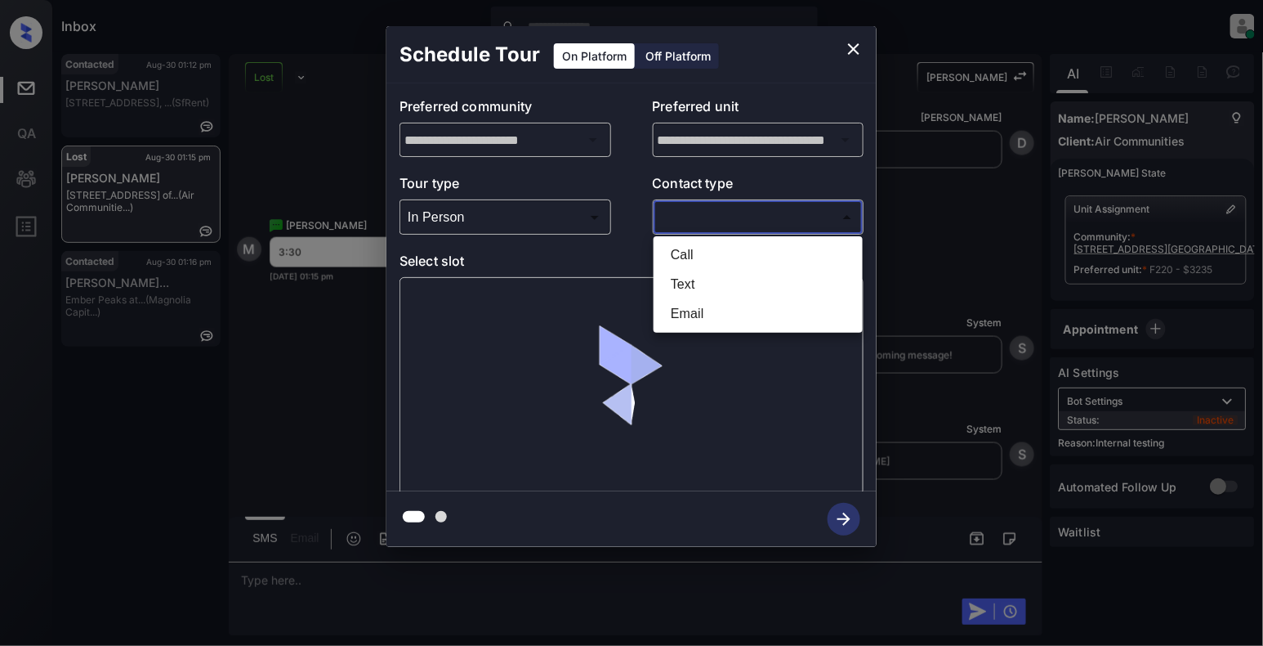
click at [742, 212] on body "Inbox Cynthia Montañez Online Set yourself offline Set yourself on break Profil…" at bounding box center [631, 323] width 1263 height 646
click at [687, 286] on li "Text" at bounding box center [758, 284] width 201 height 29
type input "****"
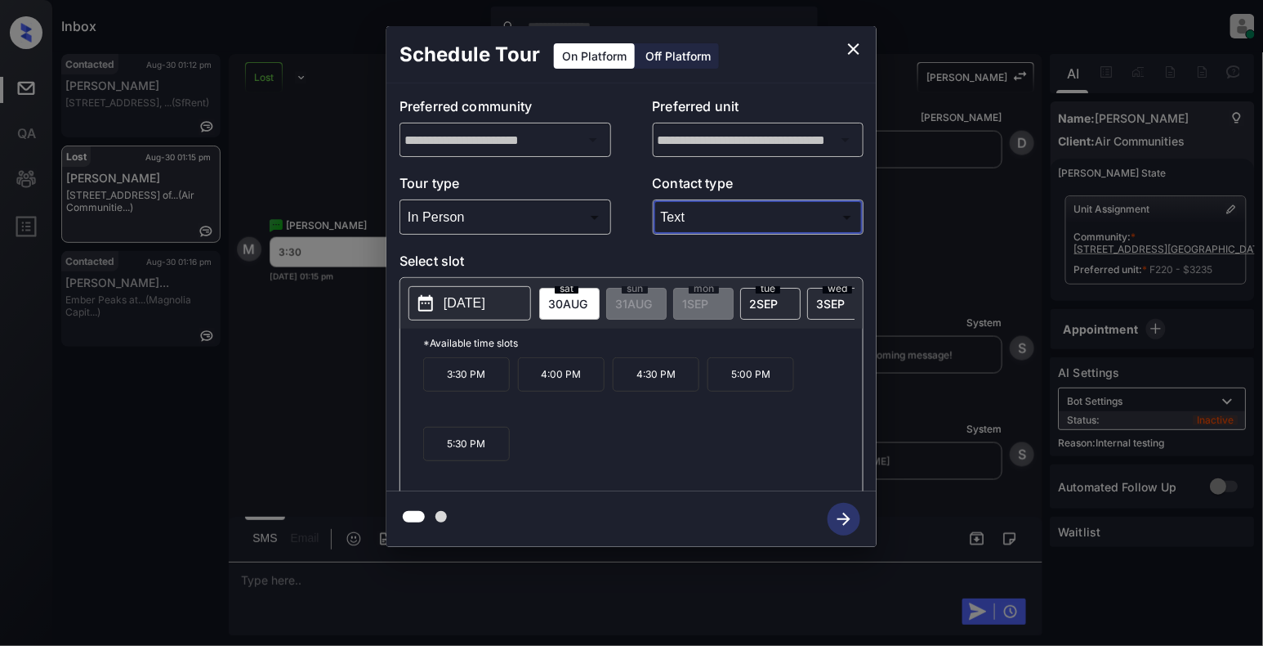
click at [495, 389] on p "3:30 PM" at bounding box center [466, 374] width 87 height 34
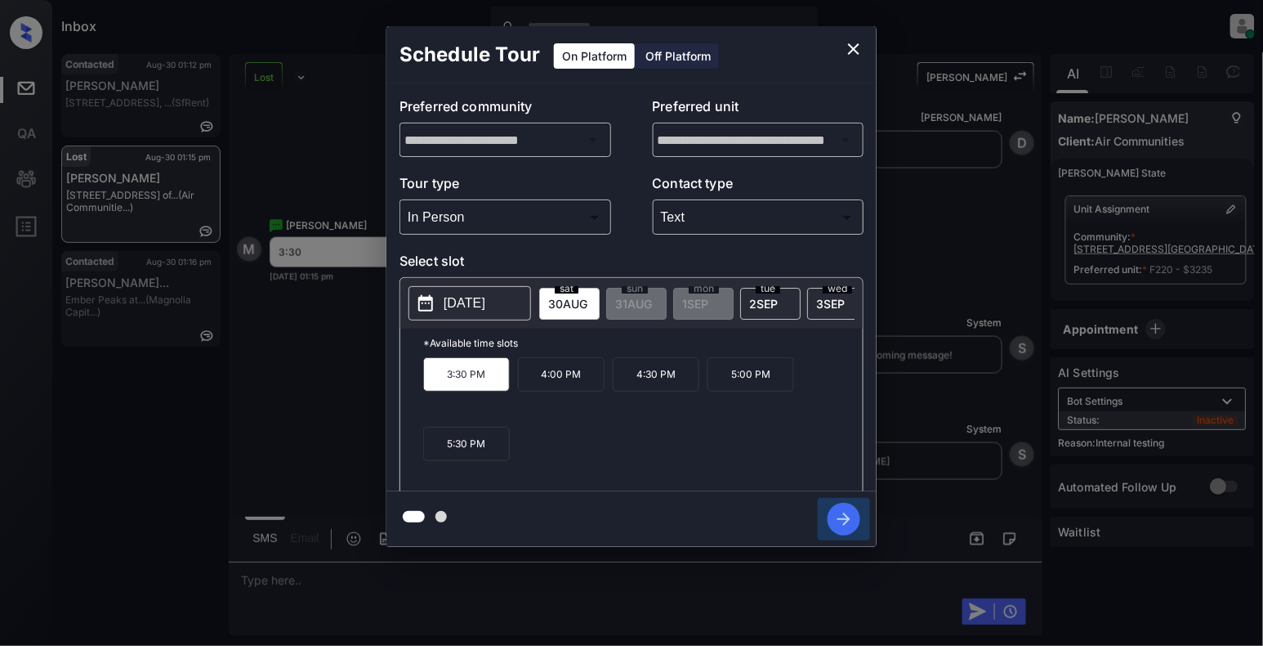
click at [842, 521] on icon "button" at bounding box center [844, 519] width 33 height 33
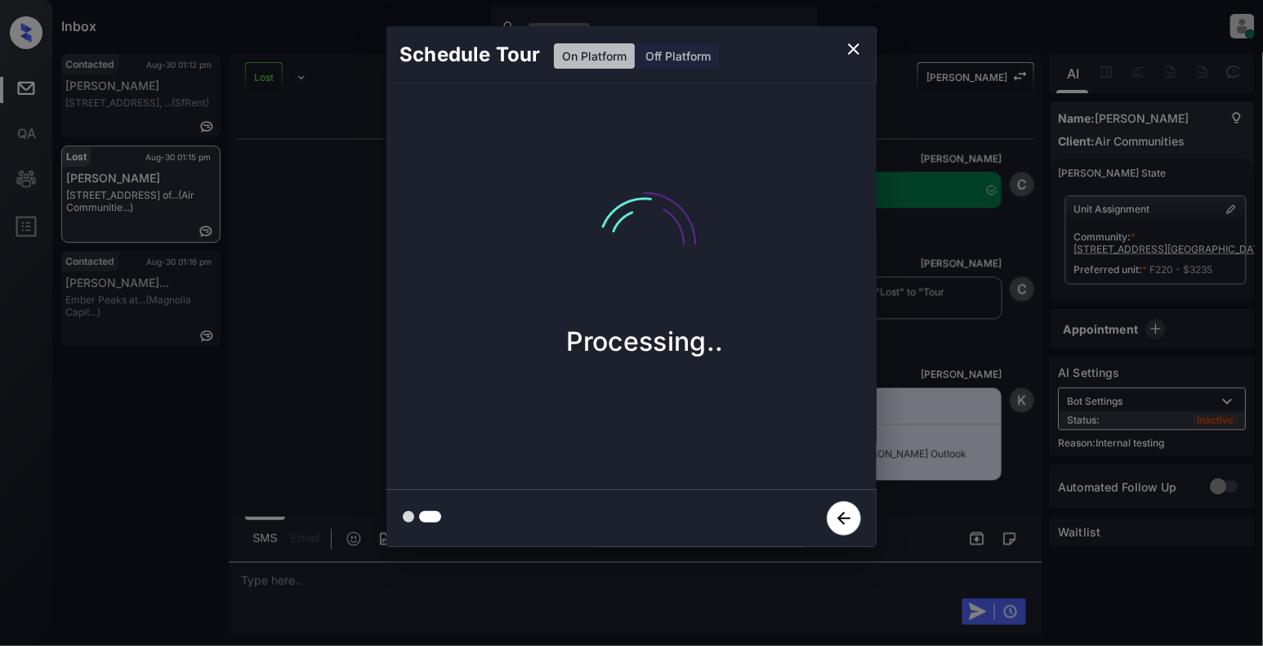
scroll to position [10662, 0]
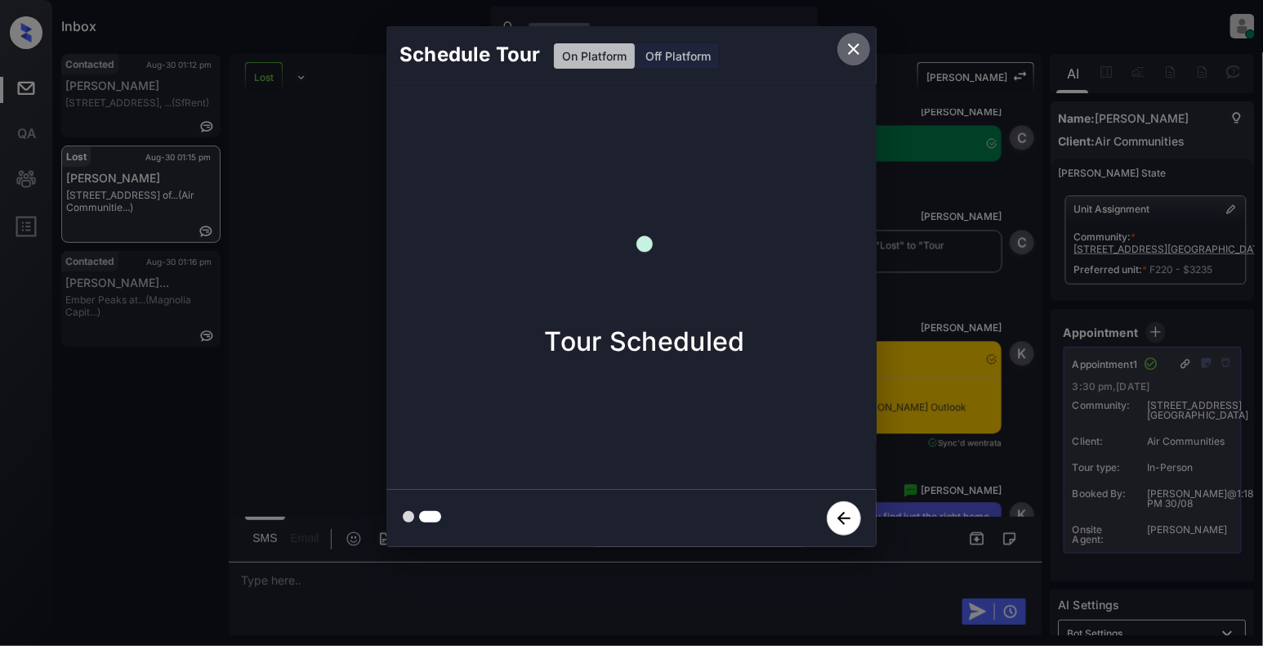
click at [858, 46] on icon "close" at bounding box center [853, 48] width 11 height 11
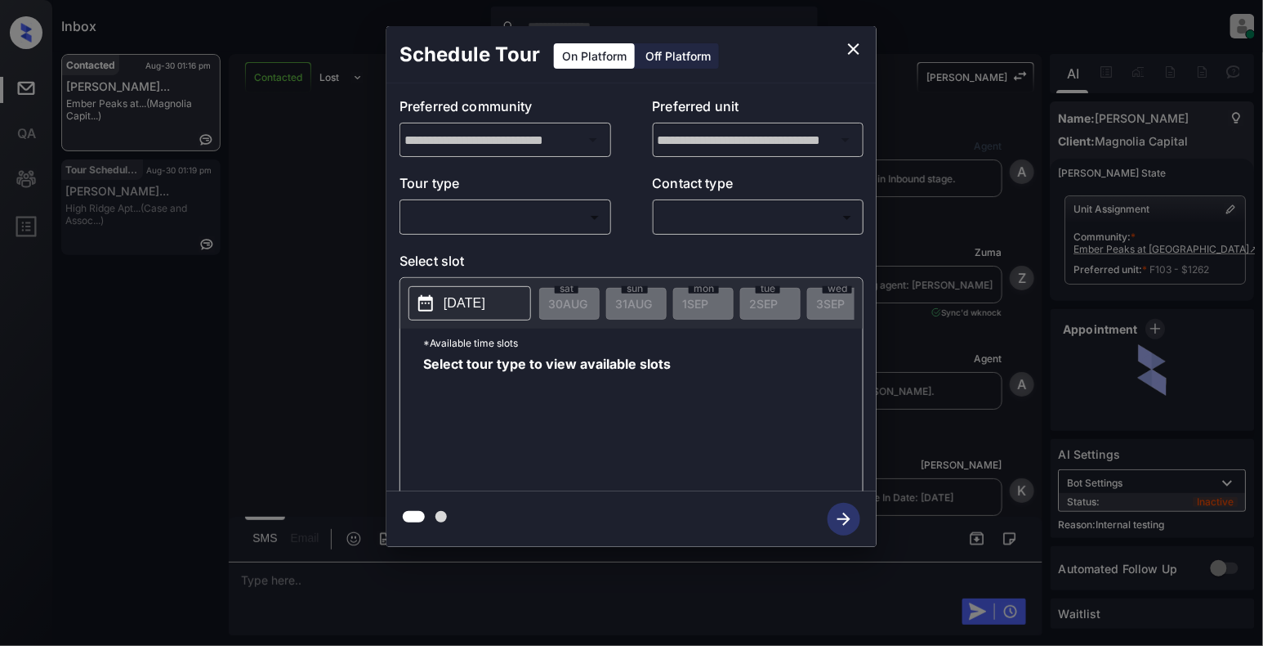
scroll to position [4708, 0]
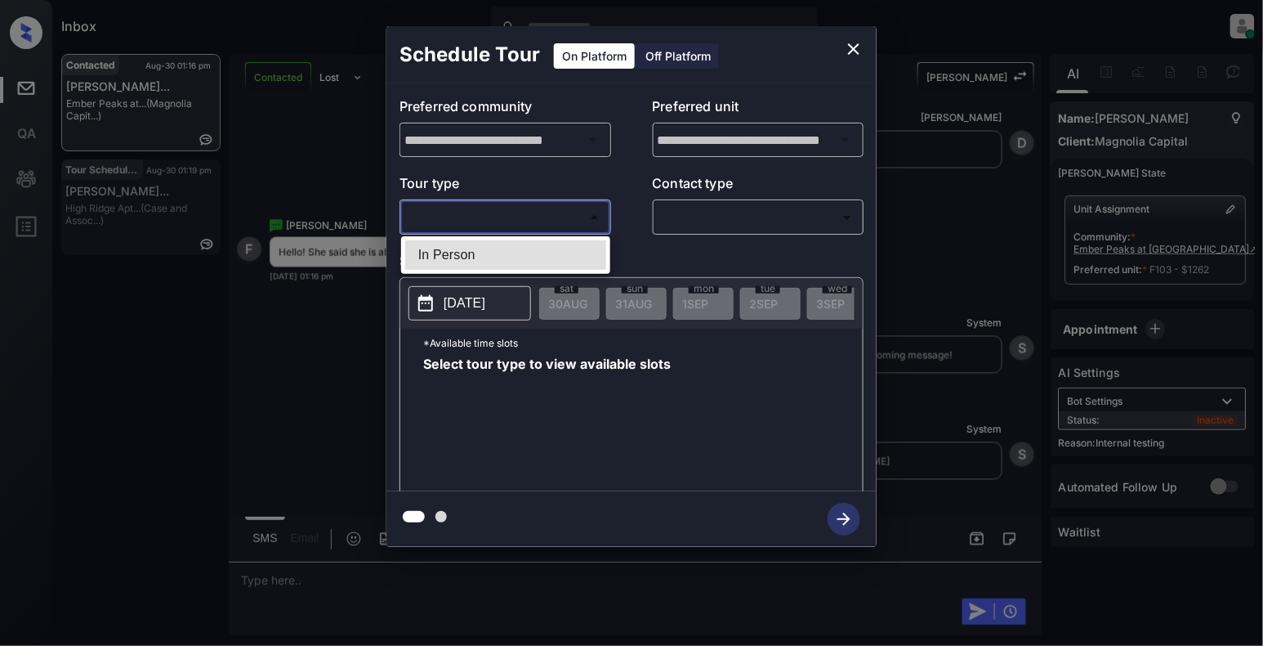
click at [514, 226] on body "Inbox Cynthia Montañez Online Set yourself offline Set yourself on break Profil…" at bounding box center [631, 323] width 1263 height 646
click at [500, 252] on li "In Person" at bounding box center [505, 254] width 201 height 29
type input "********"
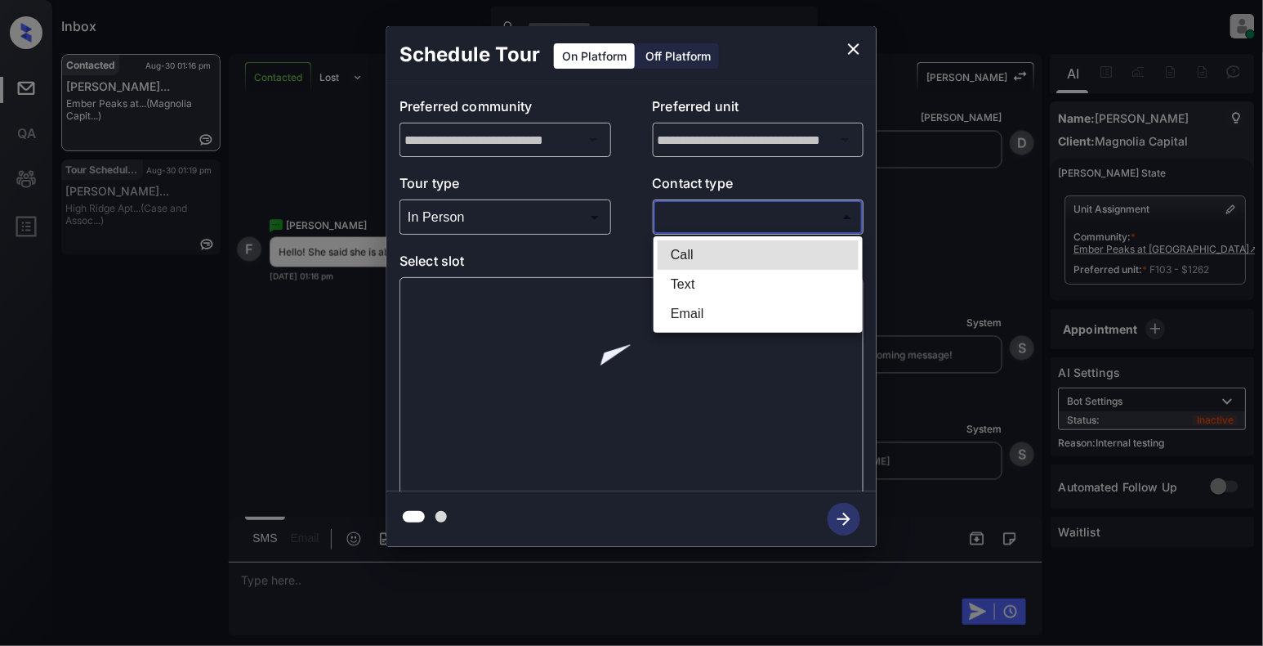
click at [760, 212] on body "Inbox Cynthia Montañez Online Set yourself offline Set yourself on break Profil…" at bounding box center [631, 323] width 1263 height 646
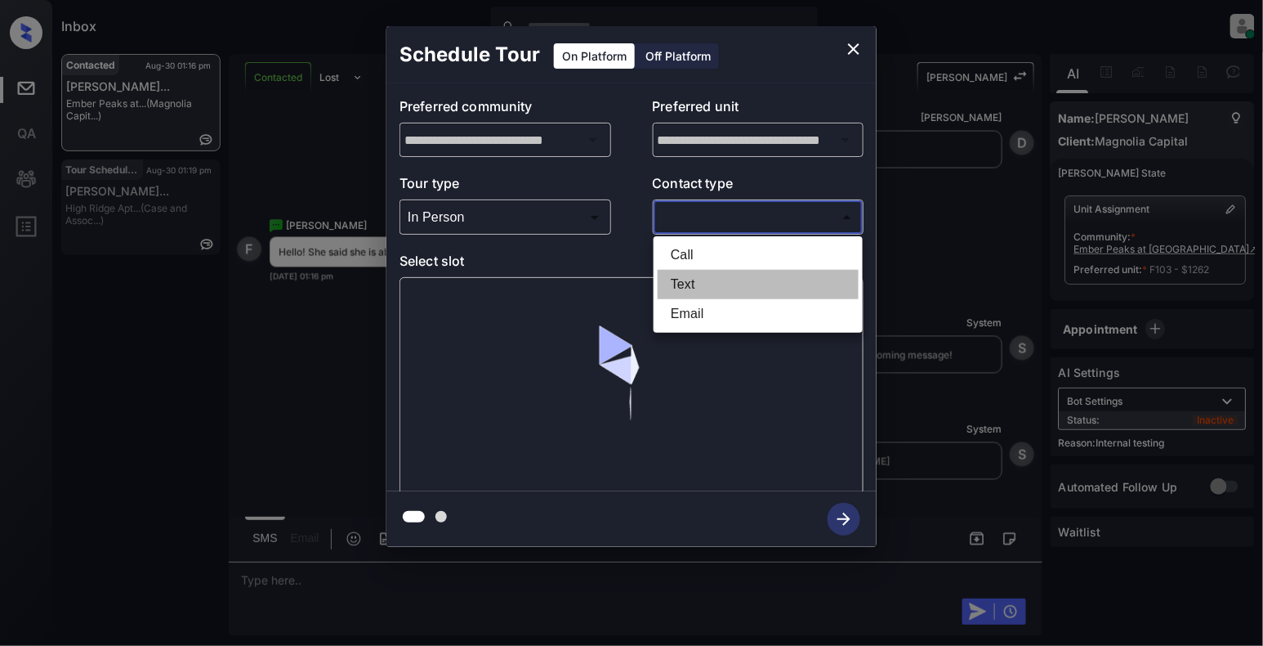
click at [719, 284] on li "Text" at bounding box center [758, 284] width 201 height 29
type input "****"
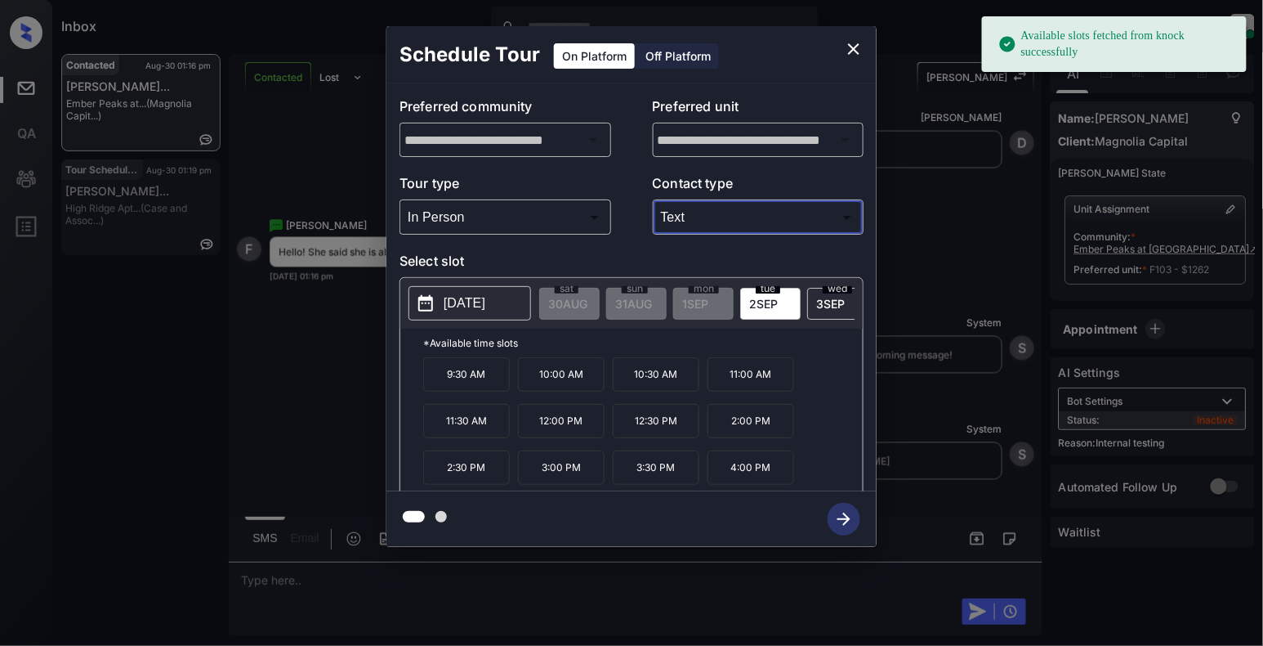
click at [458, 307] on p "2025-09-02" at bounding box center [465, 303] width 42 height 20
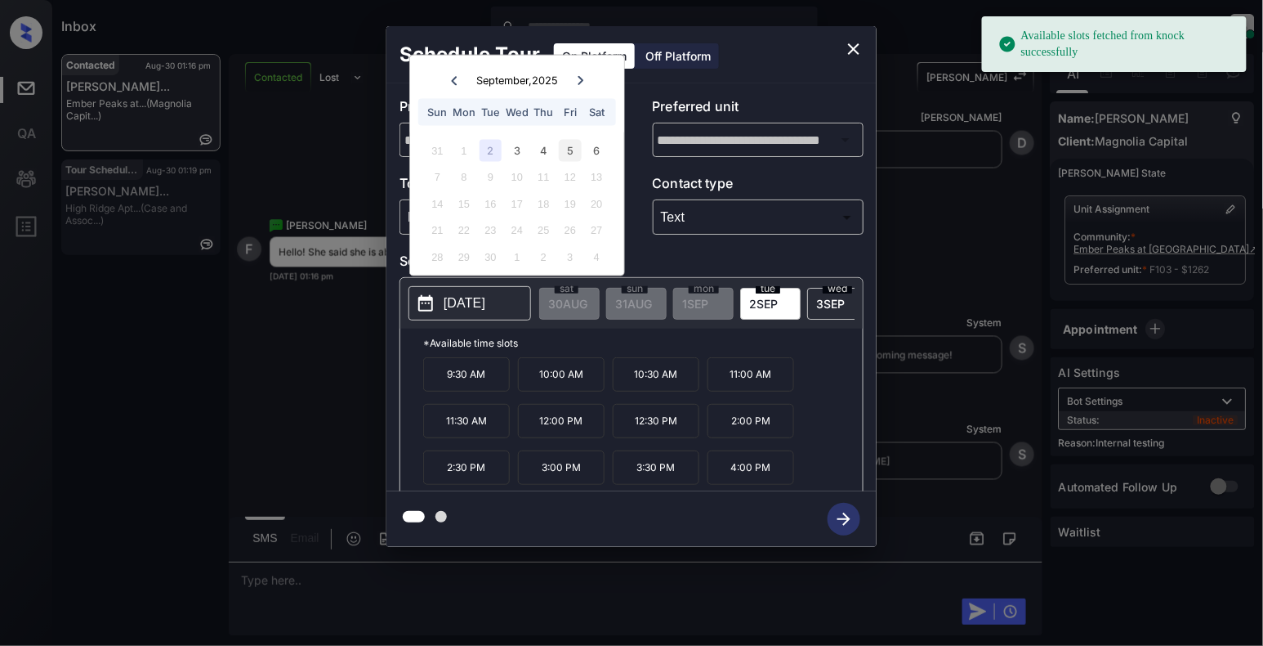
click at [573, 145] on div "5" at bounding box center [570, 150] width 22 height 22
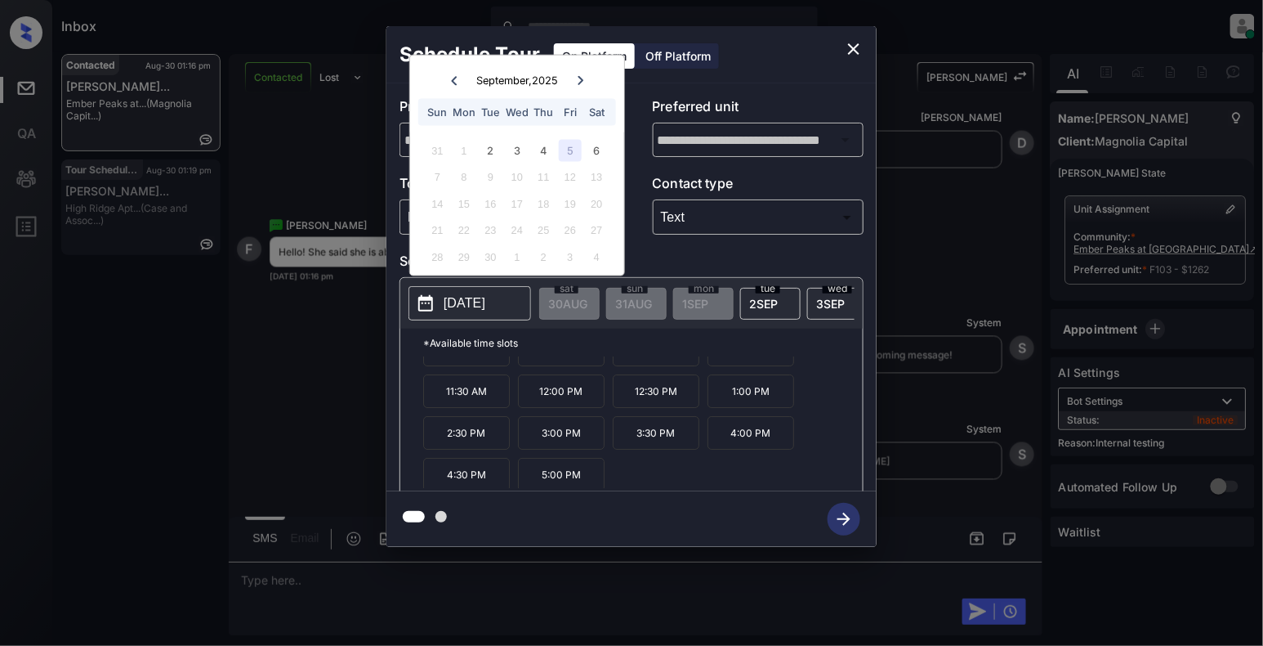
scroll to position [29, 0]
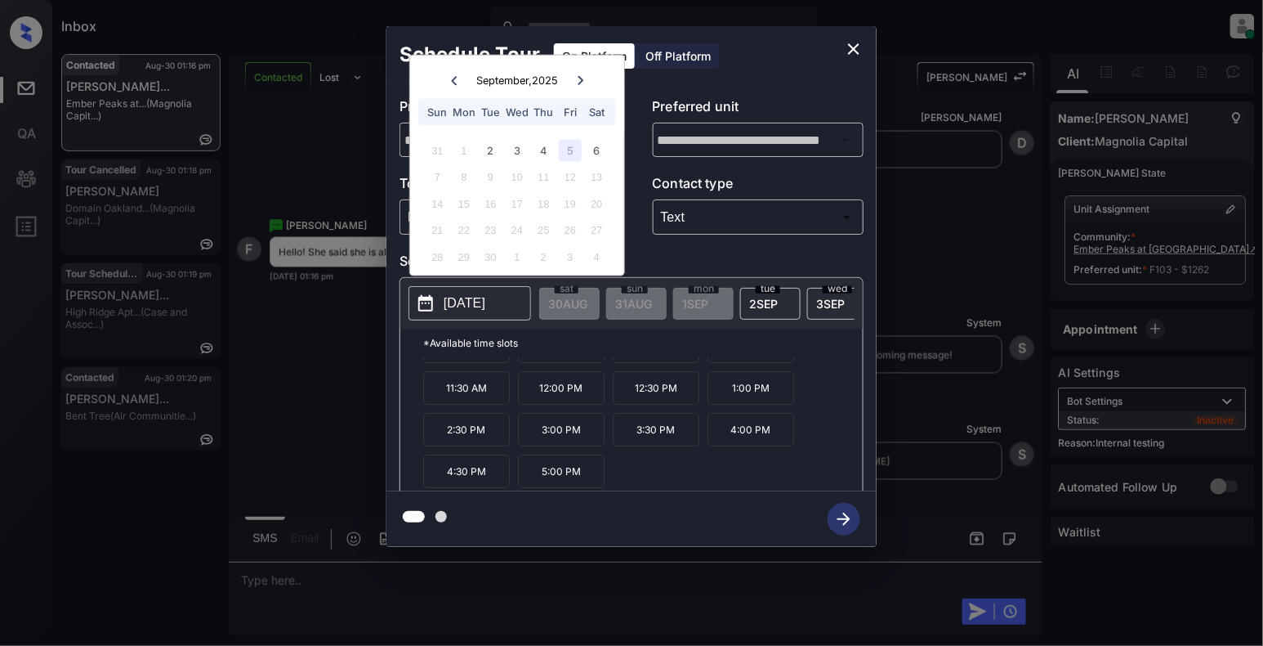
click at [847, 39] on button "close" at bounding box center [854, 49] width 33 height 33
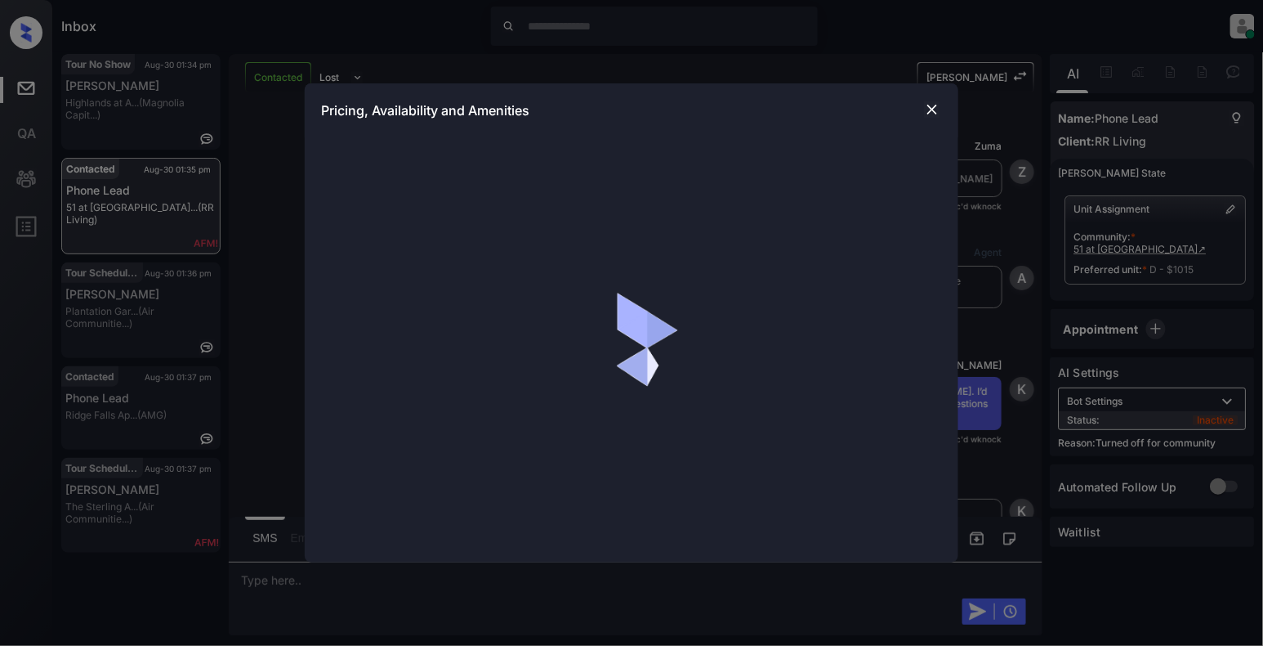
scroll to position [2969, 0]
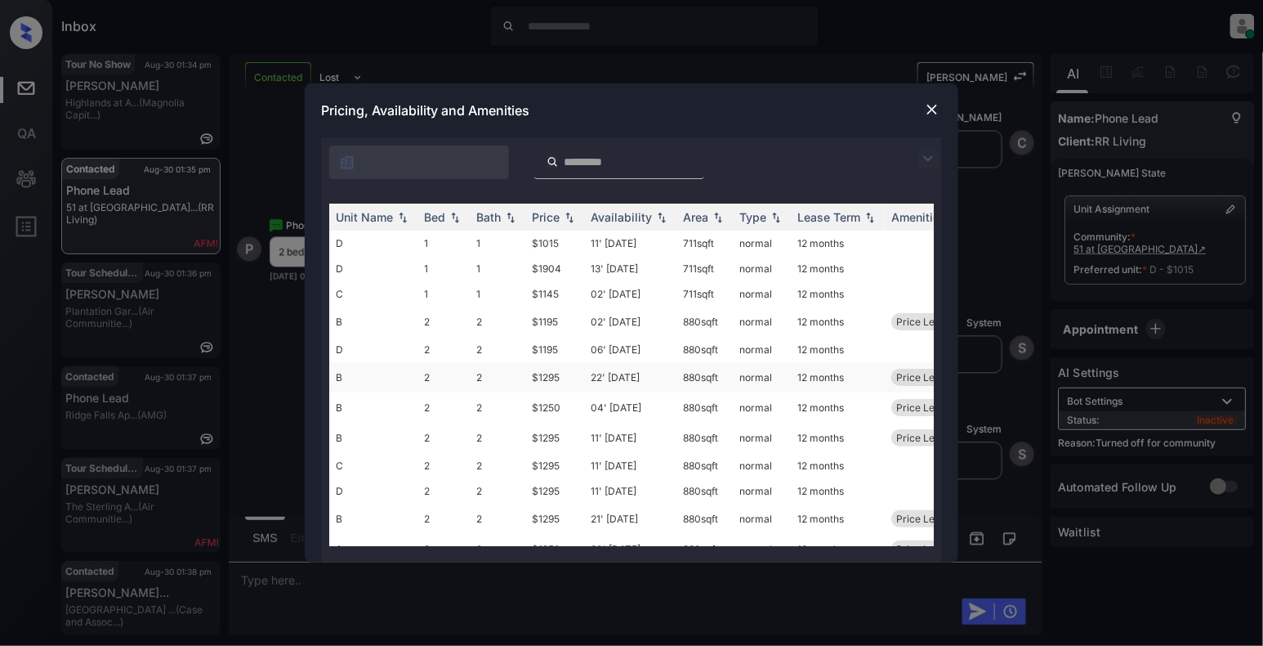
click at [348, 376] on td "B" at bounding box center [373, 377] width 88 height 30
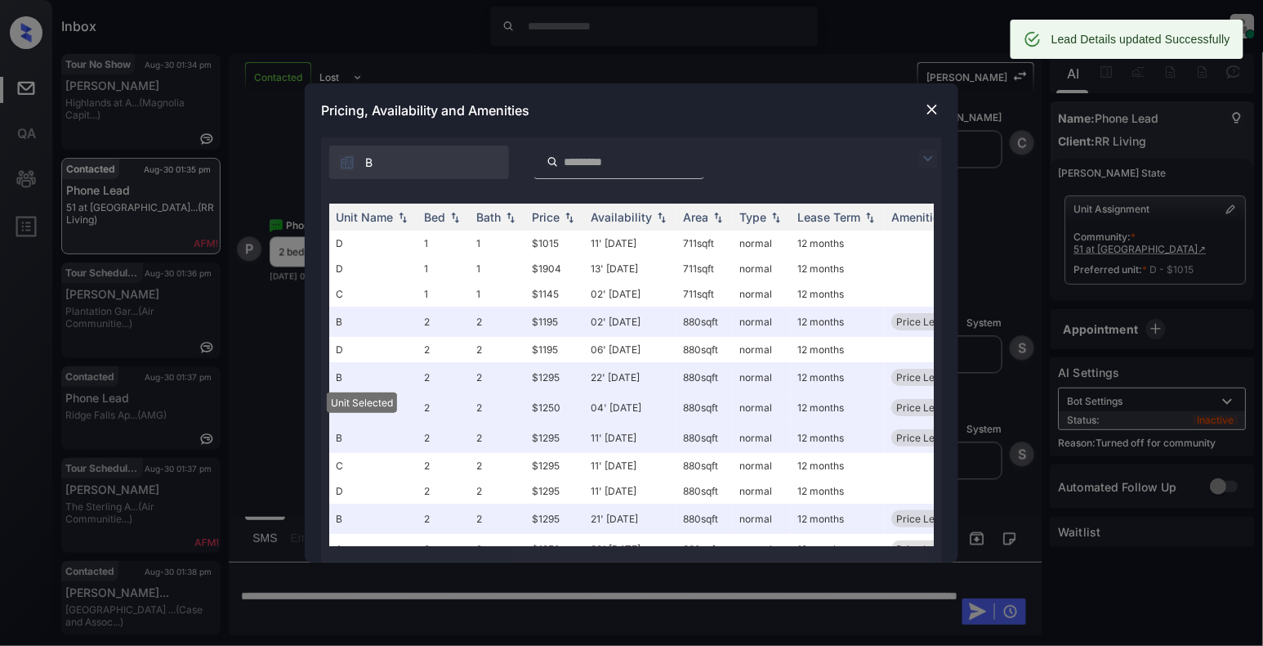
click at [933, 114] on img at bounding box center [932, 109] width 16 height 16
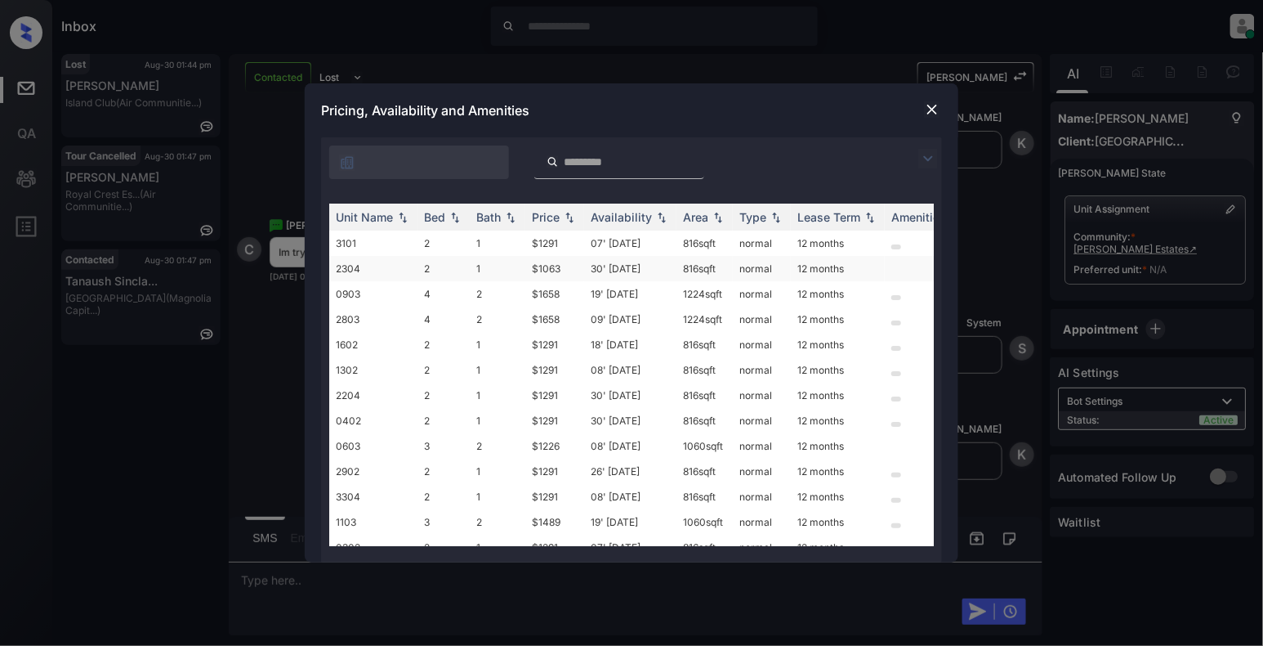
click at [392, 271] on td "2304" at bounding box center [373, 268] width 88 height 25
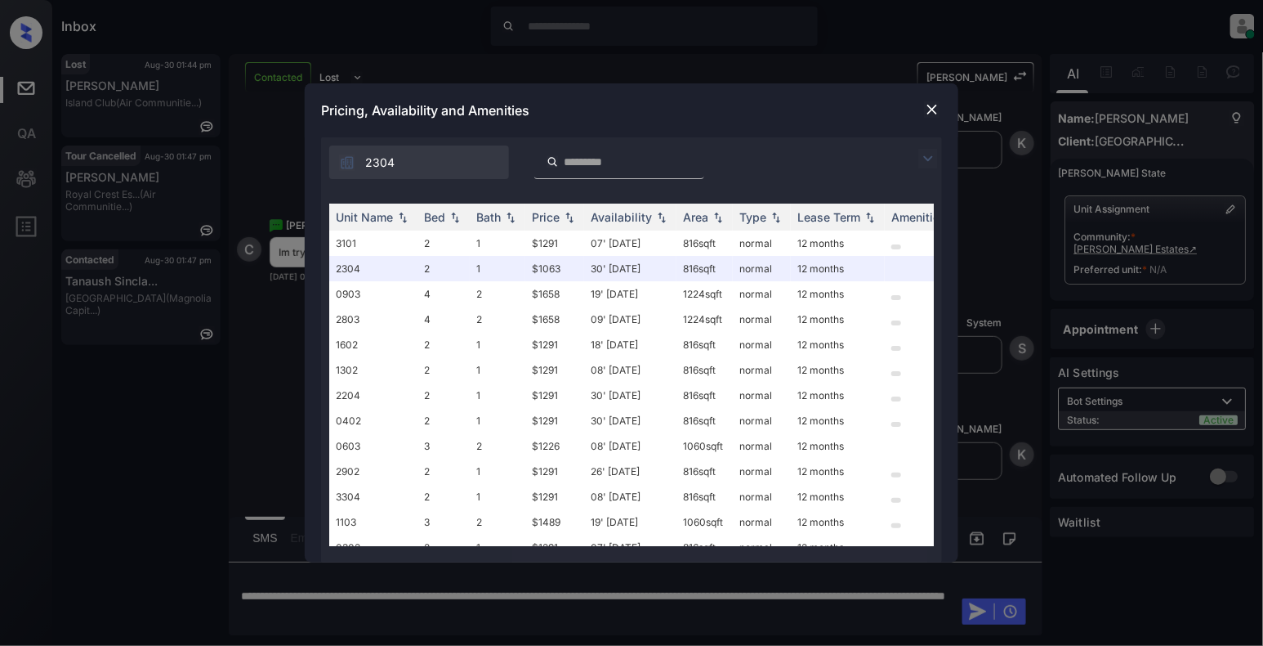
click at [932, 109] on img at bounding box center [932, 109] width 16 height 16
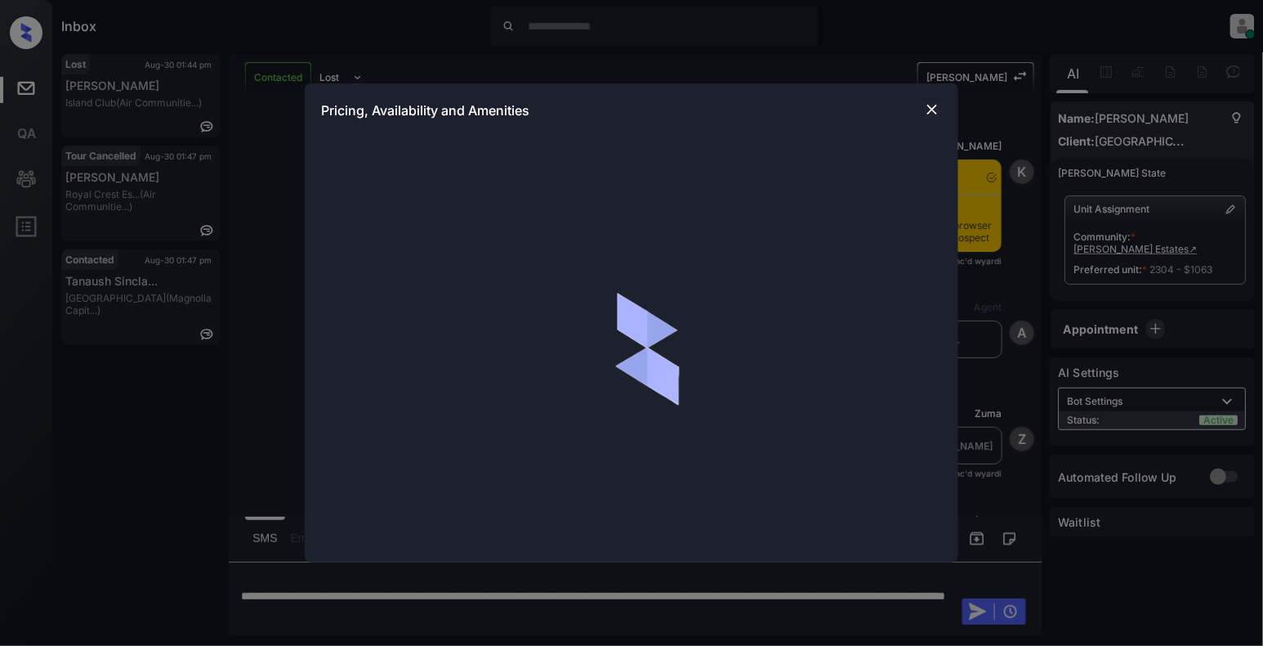
scroll to position [5822, 0]
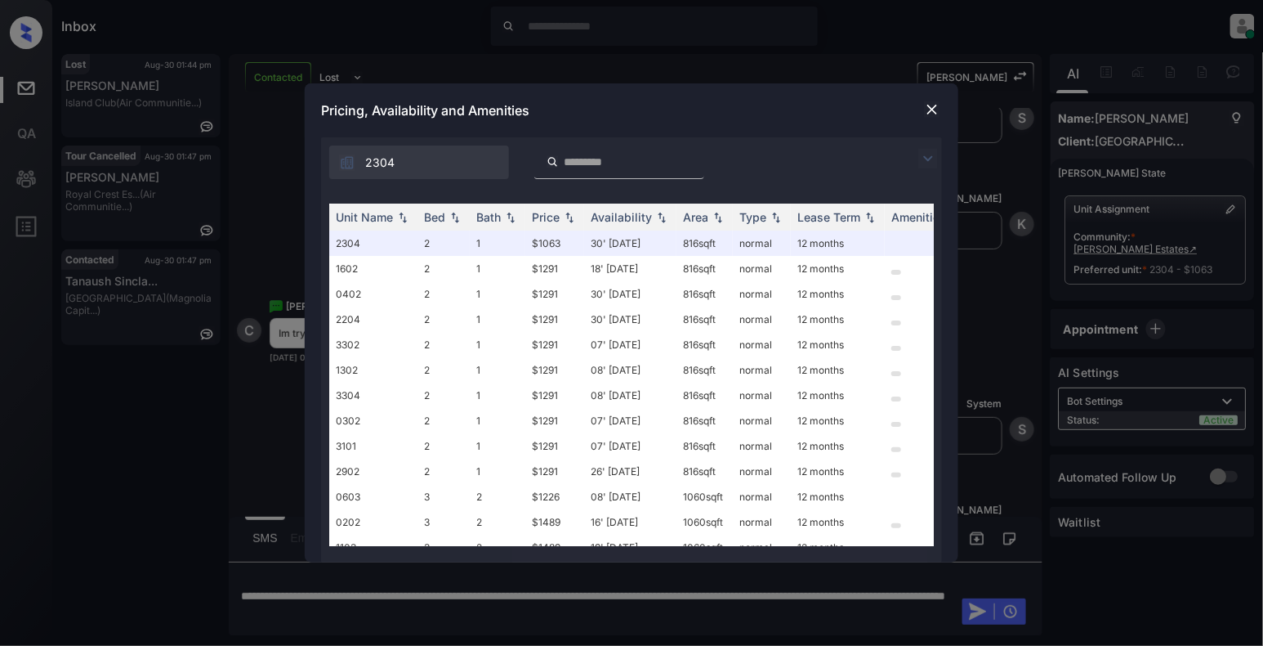
click at [939, 109] on img at bounding box center [932, 109] width 16 height 16
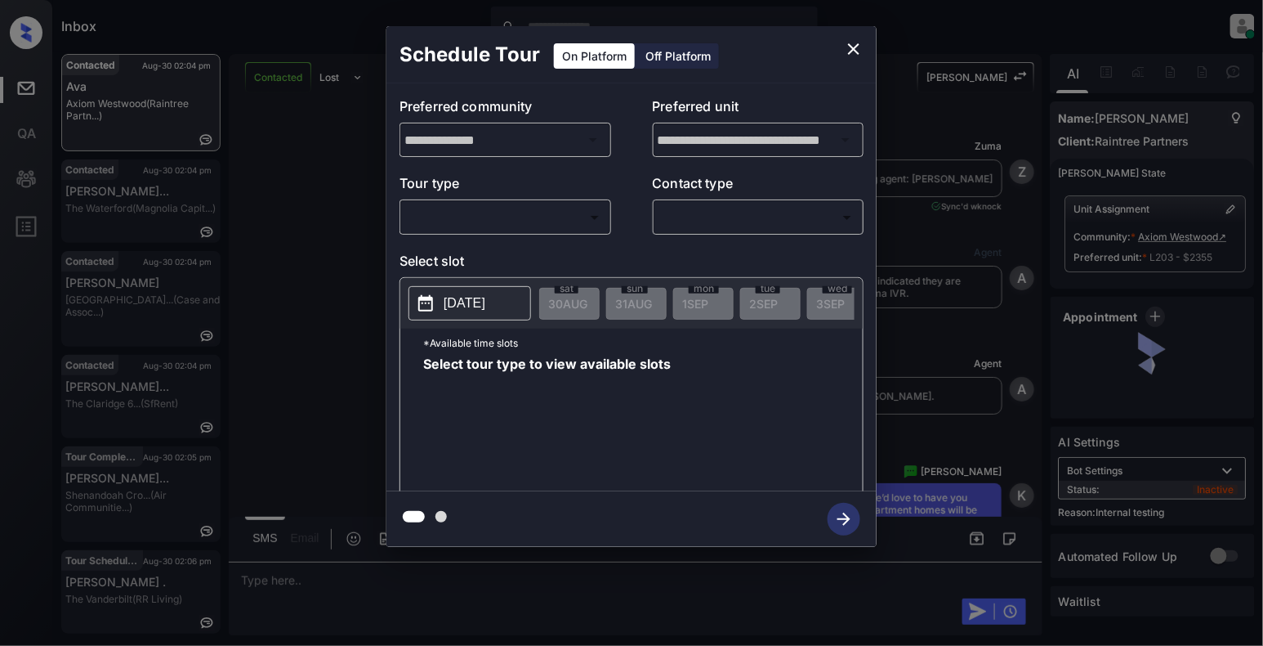
scroll to position [4927, 0]
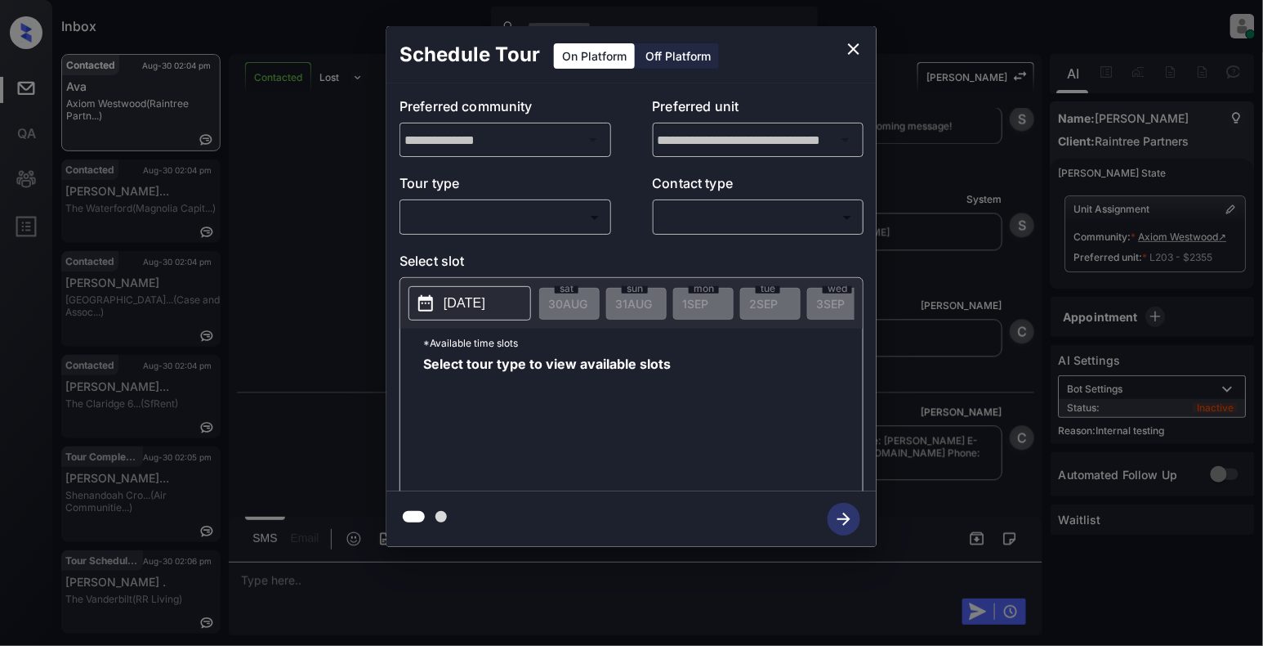
click at [477, 216] on body "Inbox Cynthia Montañez Online Set yourself offline Set yourself on break Profil…" at bounding box center [631, 323] width 1263 height 646
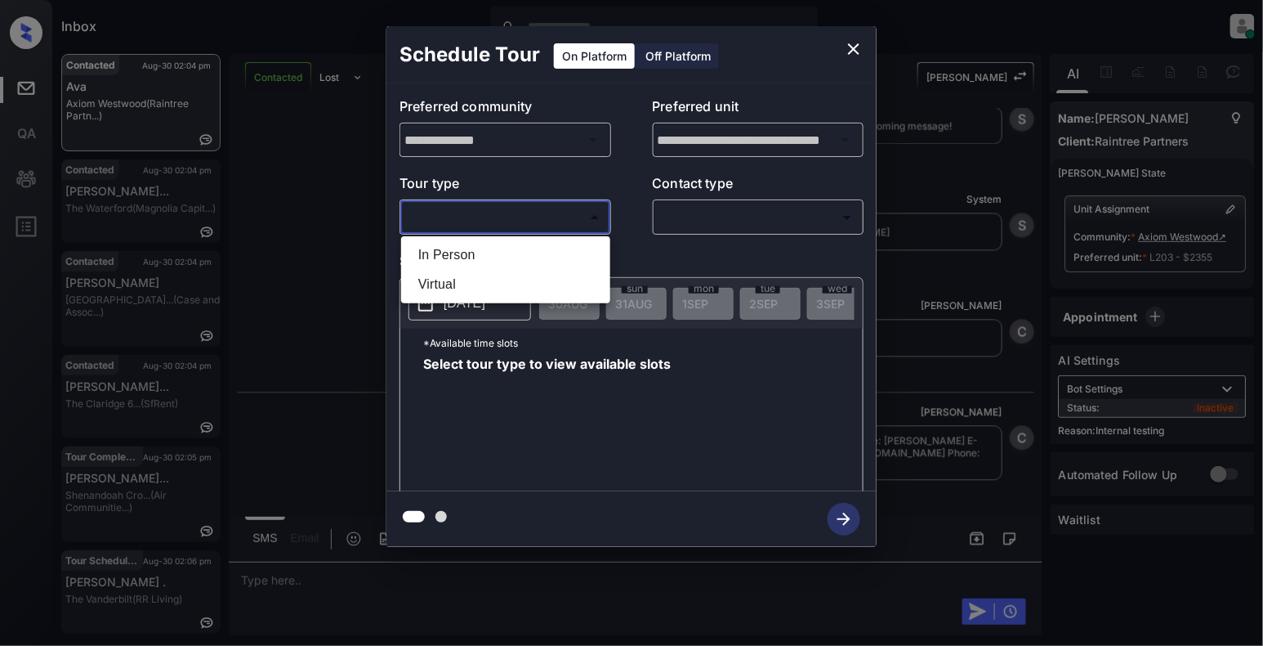
click at [455, 247] on li "In Person" at bounding box center [505, 254] width 201 height 29
type input "********"
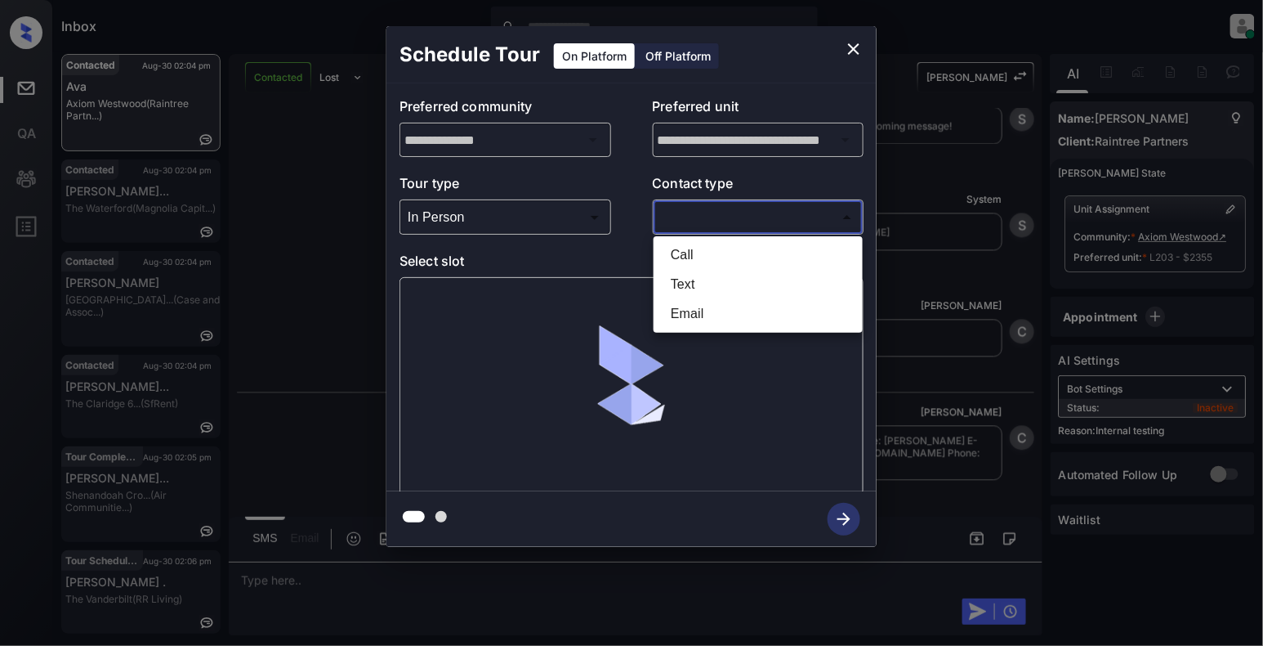
click at [748, 222] on body "Inbox Cynthia Montañez Online Set yourself offline Set yourself on break Profil…" at bounding box center [631, 323] width 1263 height 646
click at [706, 289] on li "Text" at bounding box center [758, 284] width 201 height 29
type input "****"
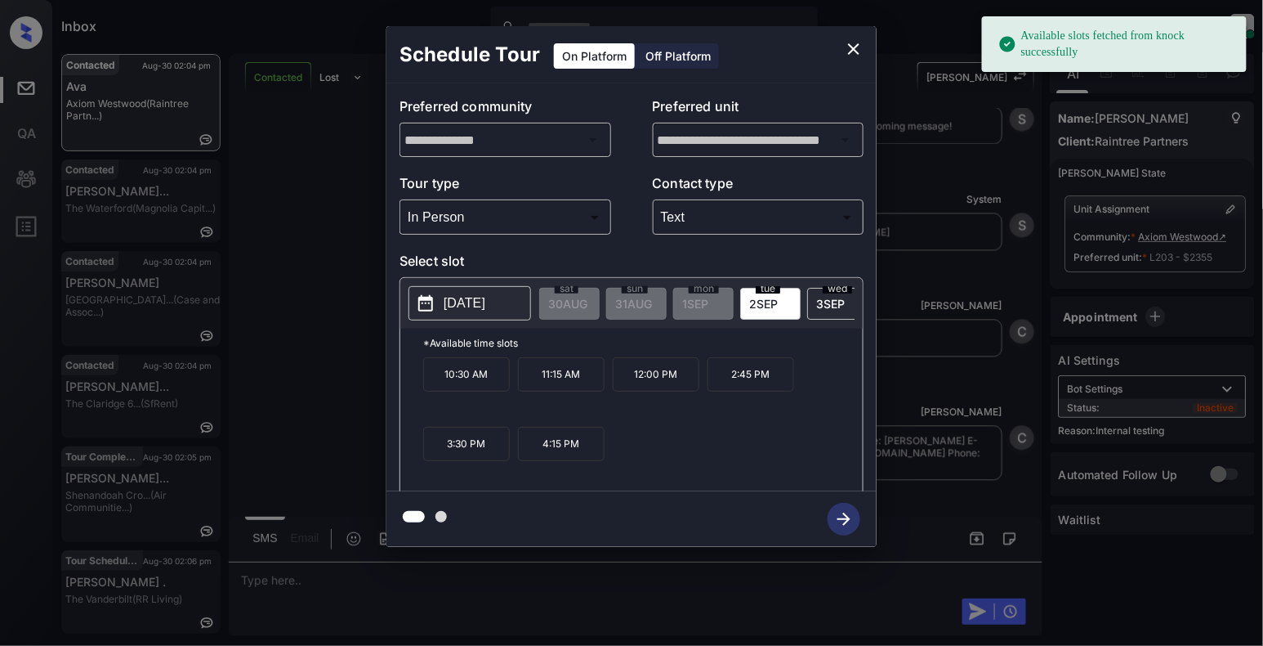
click at [550, 461] on p "4:15 PM" at bounding box center [561, 444] width 87 height 34
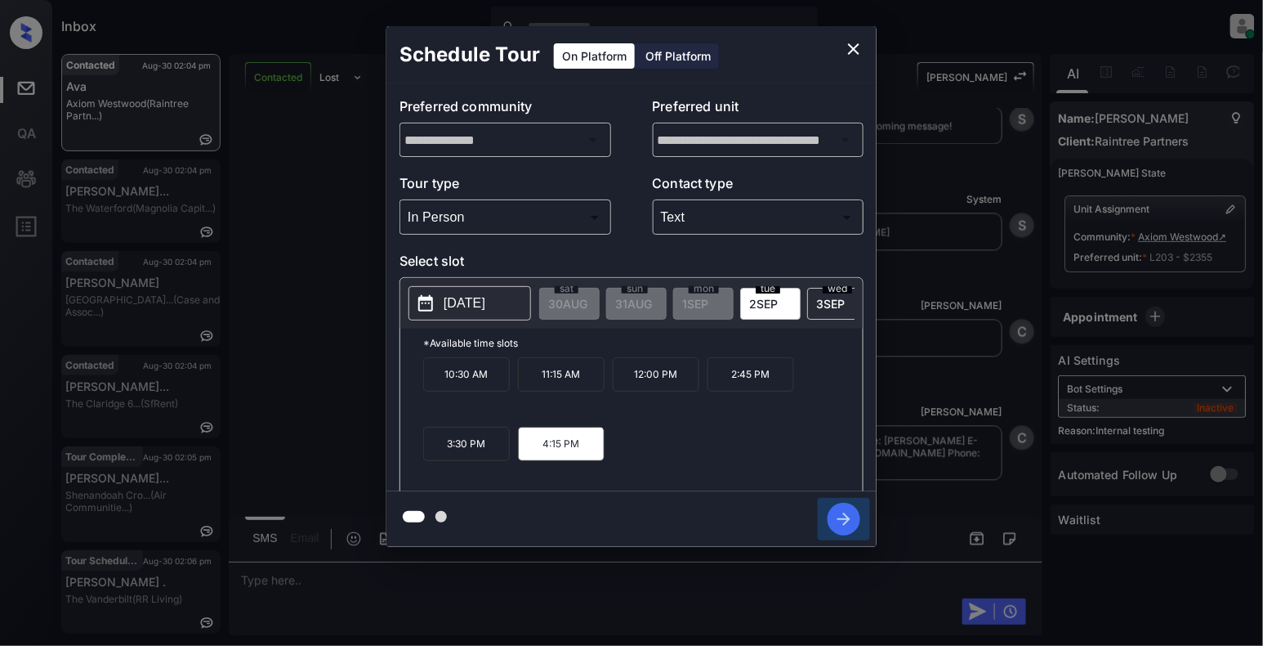
click at [838, 529] on icon "button" at bounding box center [844, 519] width 33 height 33
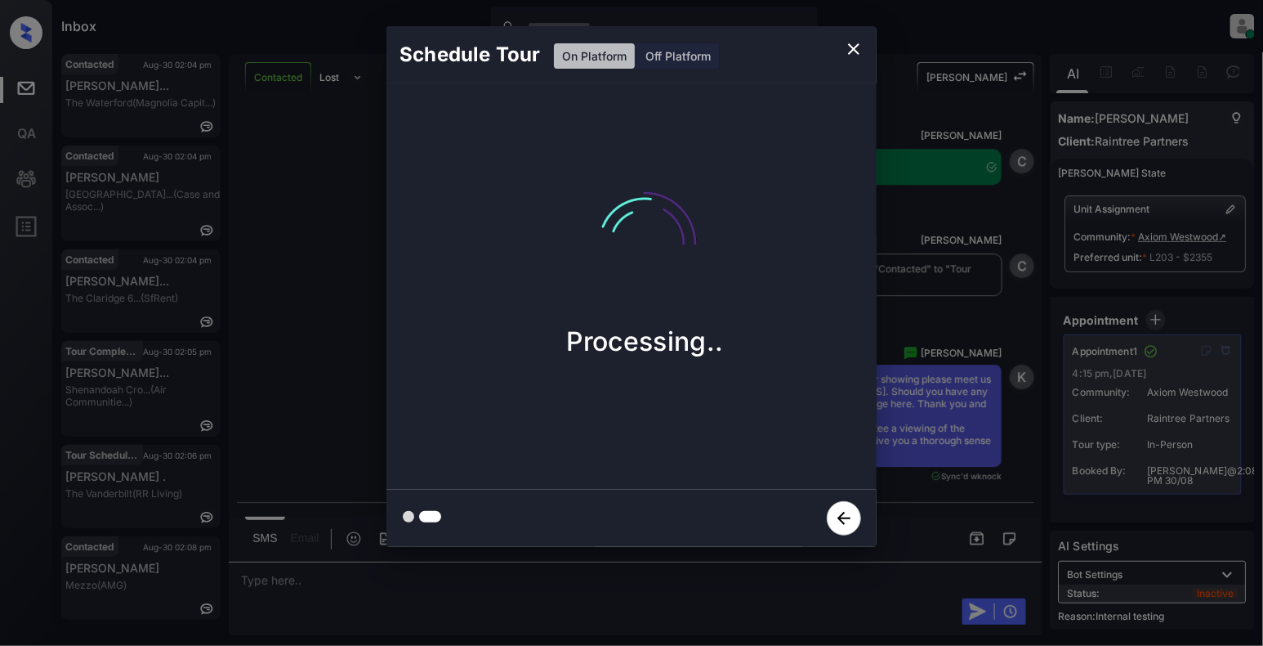
scroll to position [5419, 0]
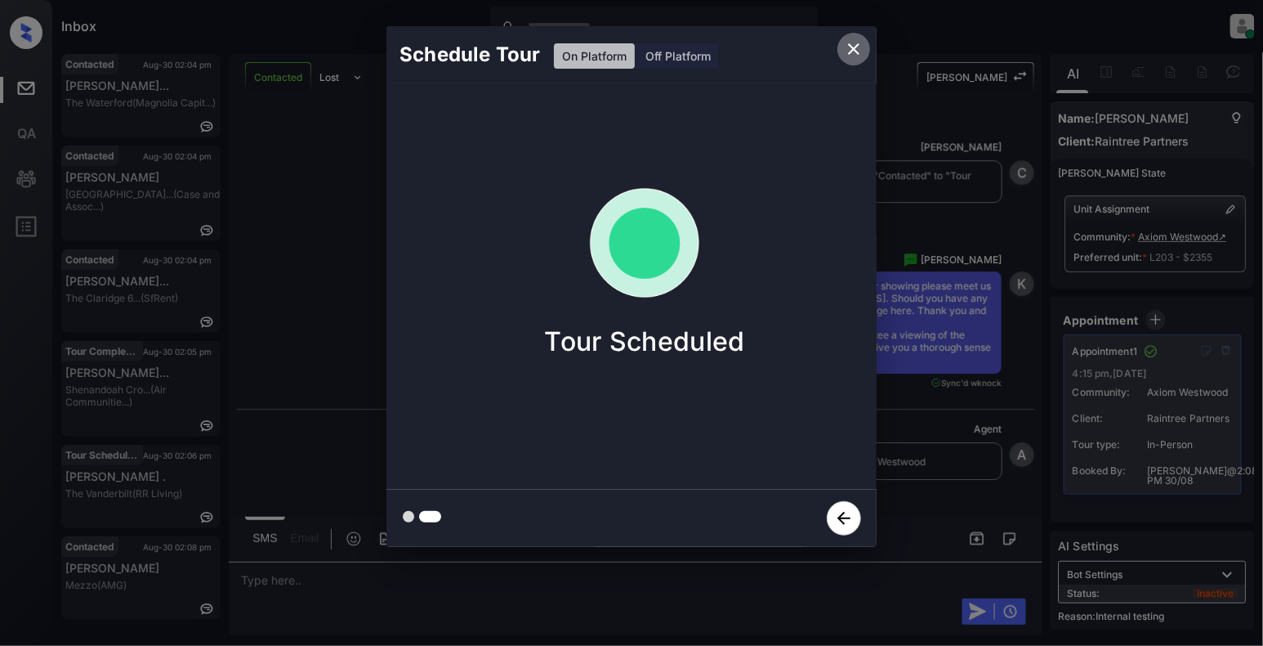
click at [850, 47] on icon "close" at bounding box center [854, 49] width 20 height 20
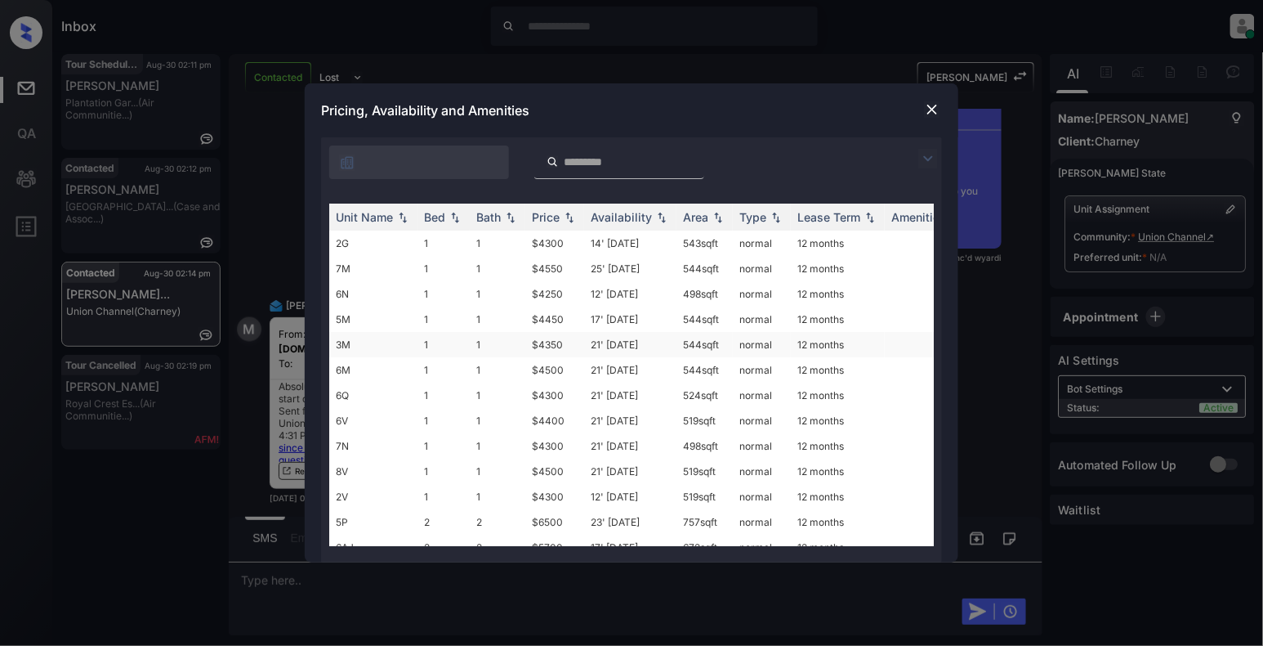
click at [367, 347] on td "3M" at bounding box center [373, 344] width 88 height 25
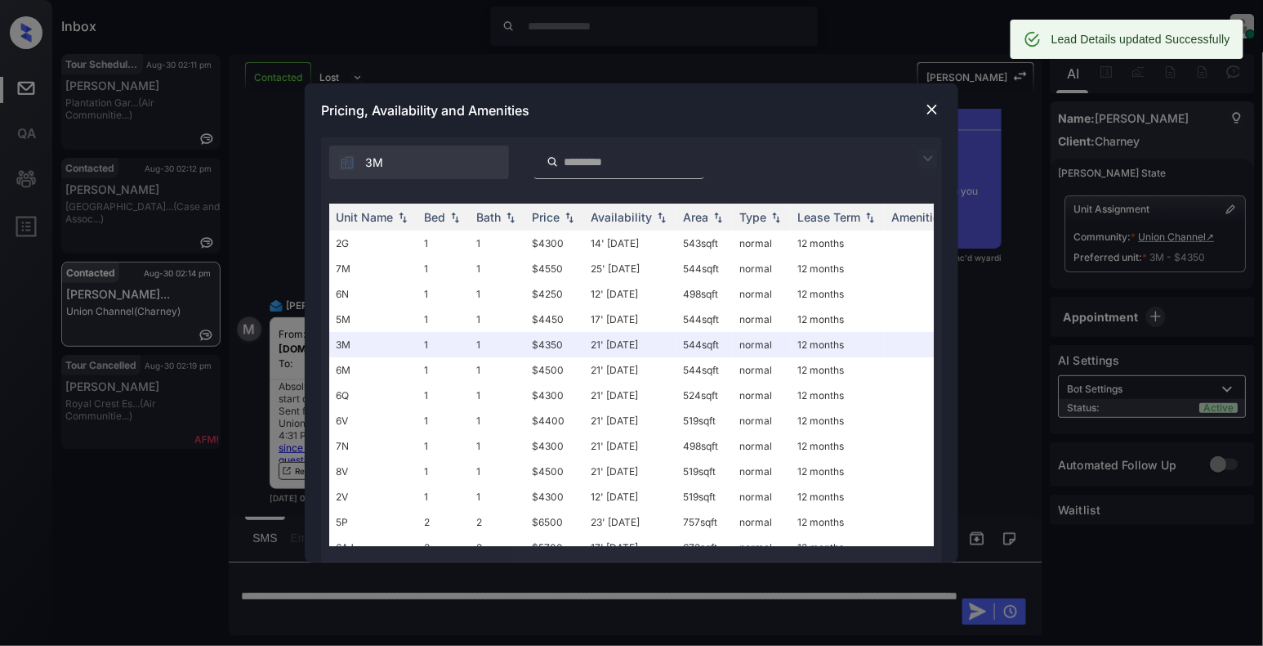
click at [926, 112] on img at bounding box center [932, 109] width 16 height 16
